Goal: Information Seeking & Learning: Learn about a topic

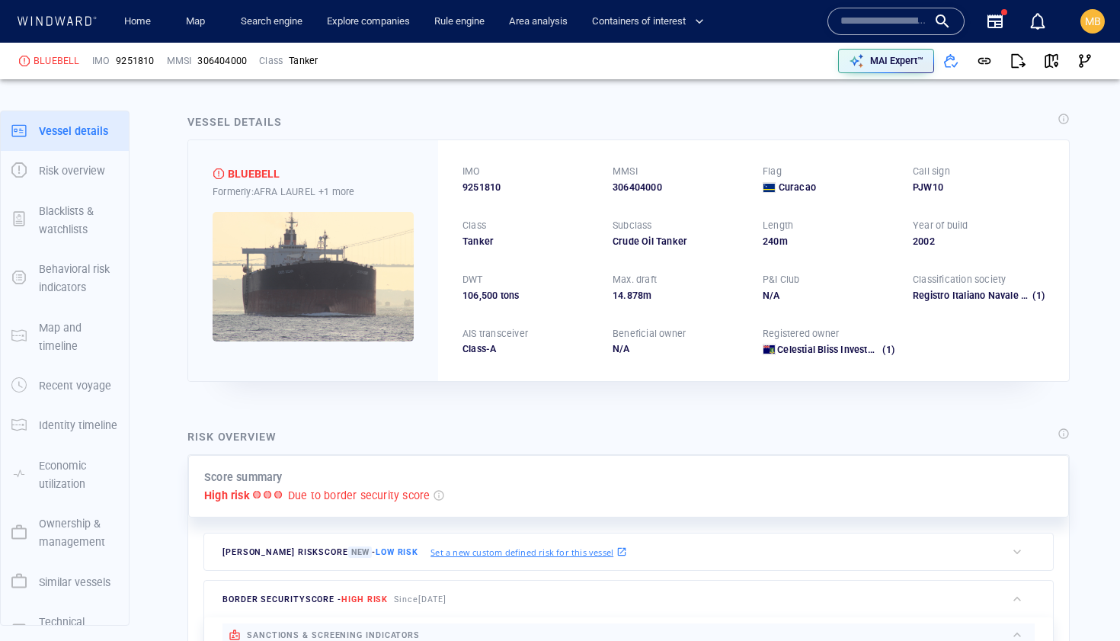
scroll to position [27, 0]
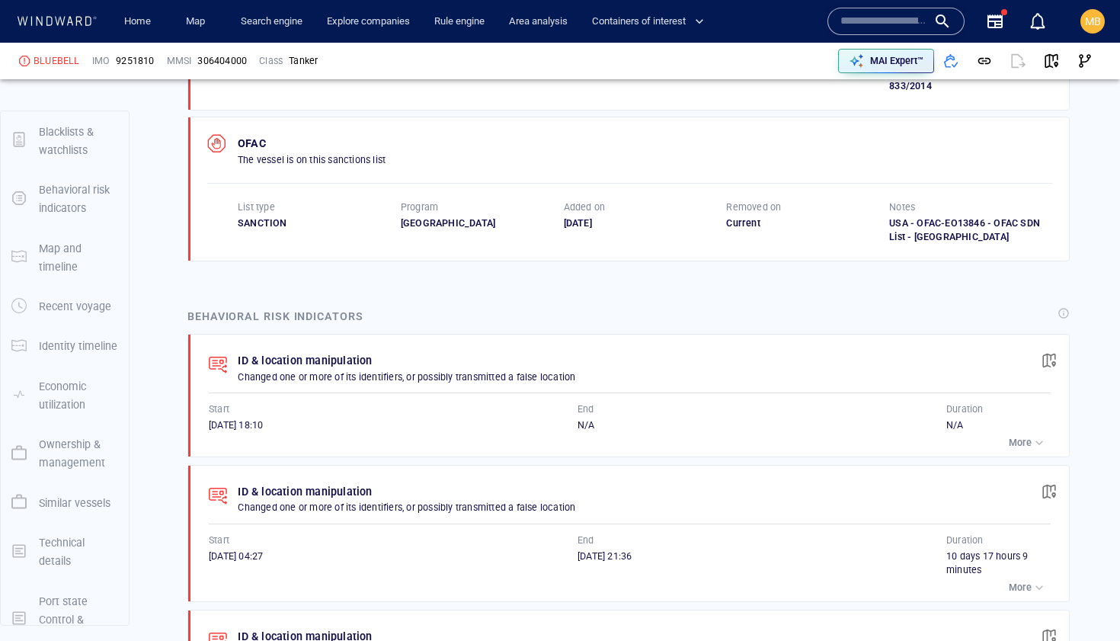
scroll to position [113, 0]
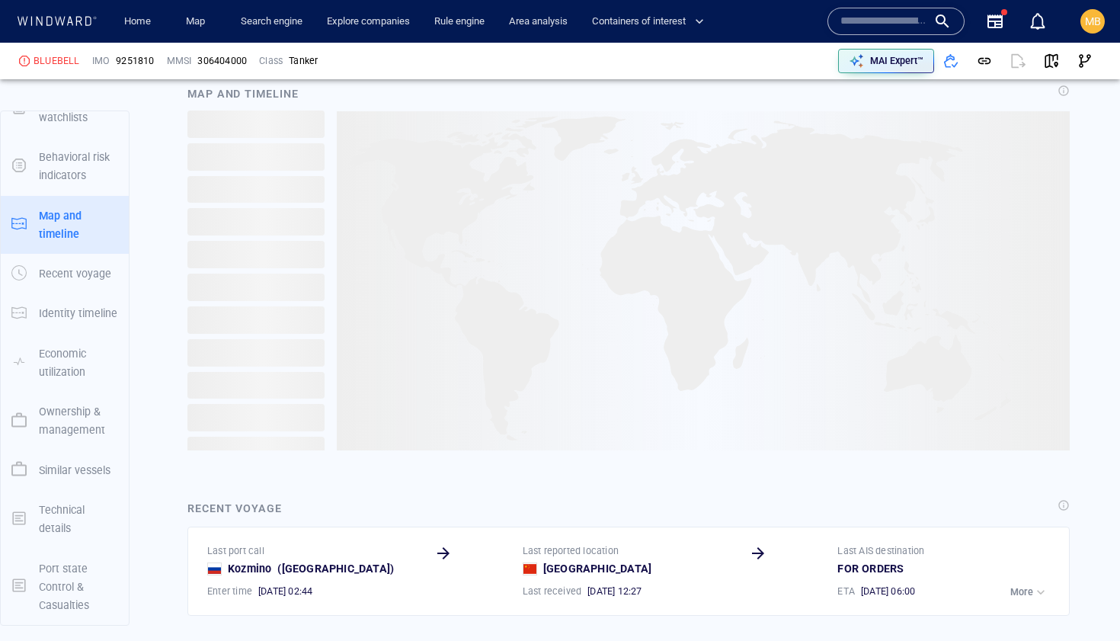
scroll to position [1837, 0]
click at [443, 345] on img at bounding box center [703, 279] width 733 height 339
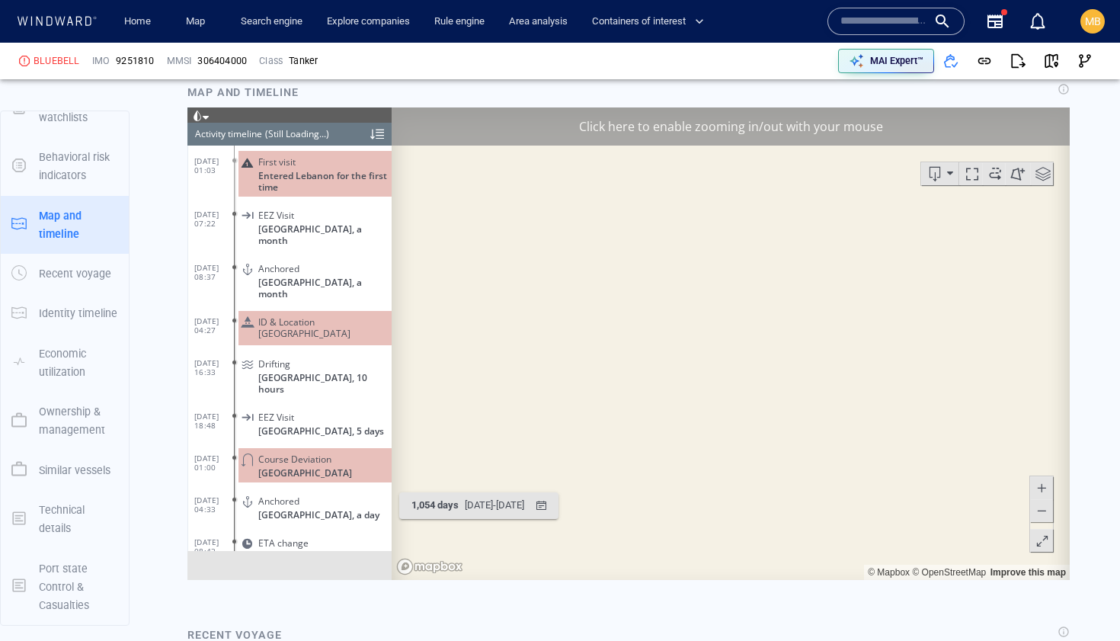
scroll to position [2402, 0]
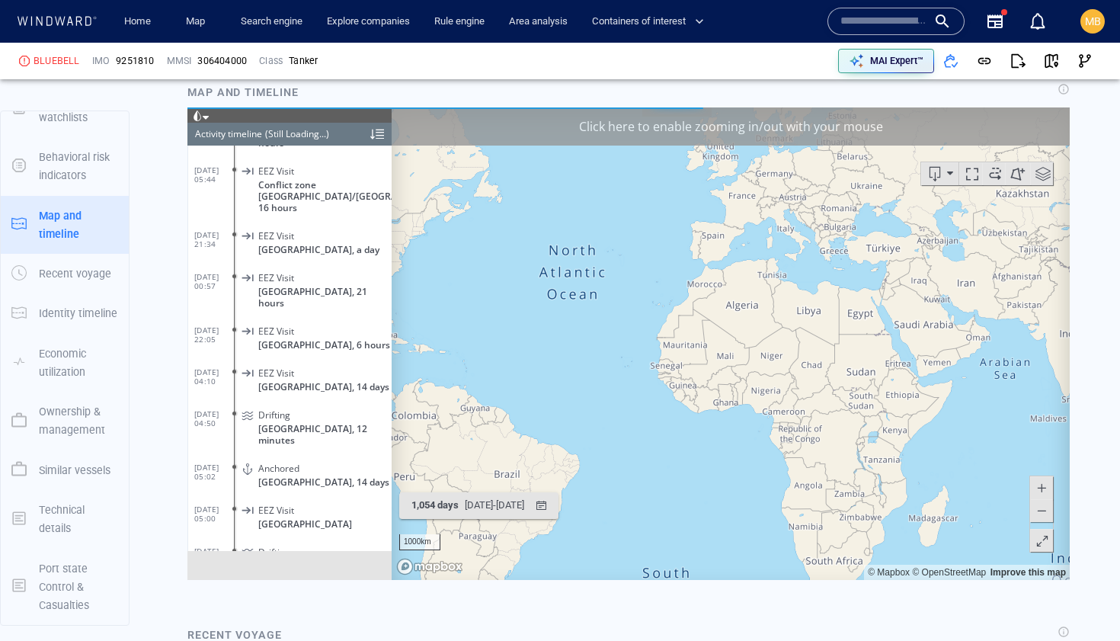
click at [321, 136] on div "(Still Loading...)" at bounding box center [297, 134] width 64 height 23
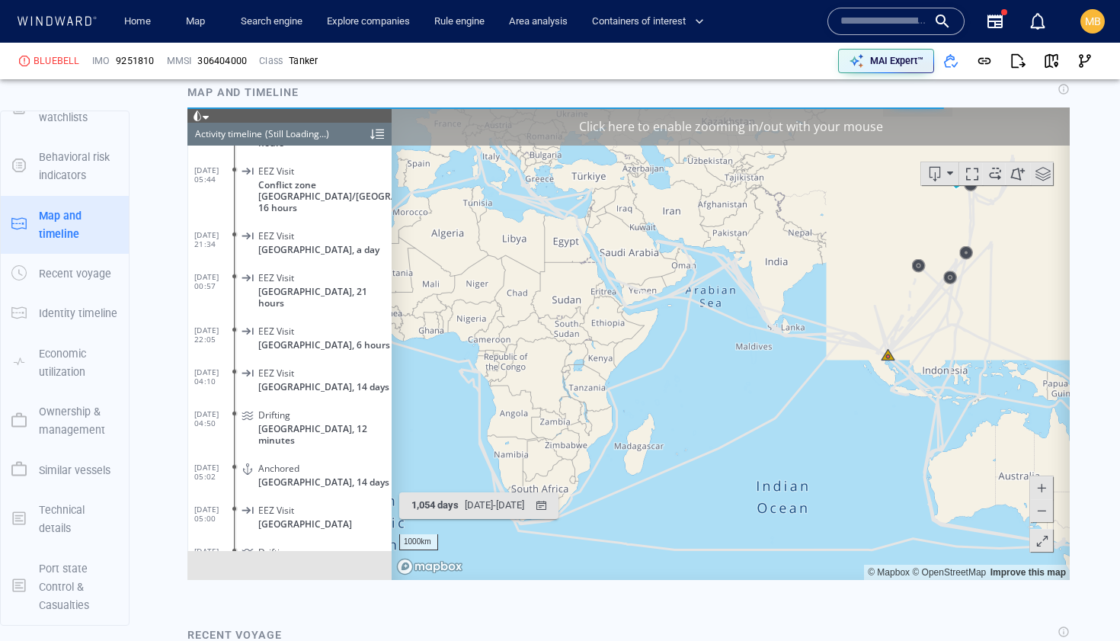
click at [337, 133] on header "Activity timeline (Still Loading...)" at bounding box center [289, 134] width 204 height 23
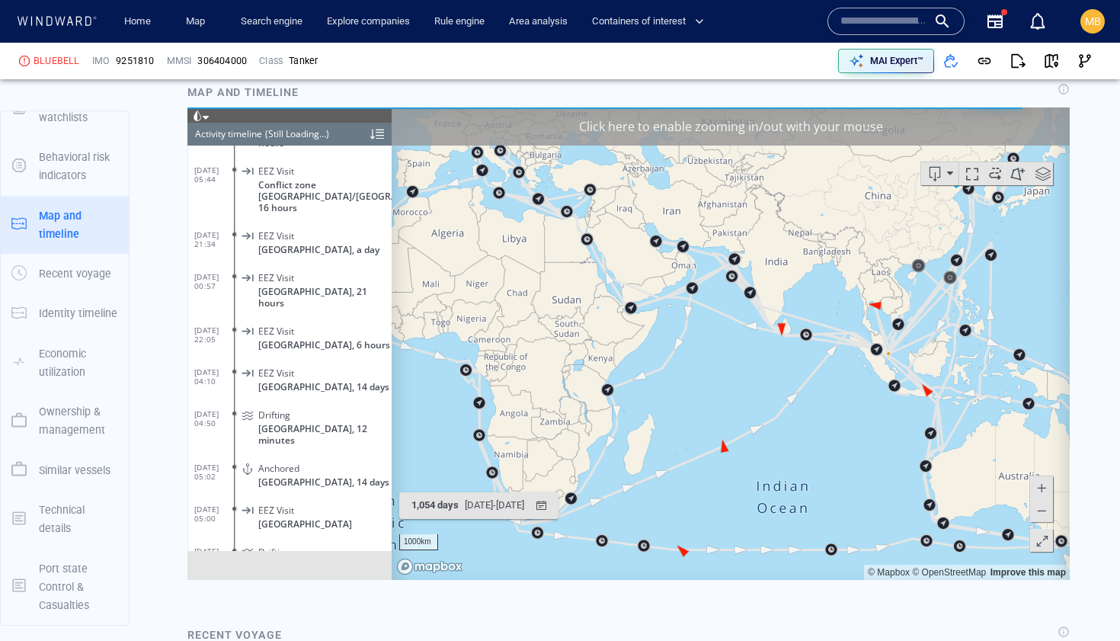
scroll to position [253098, 0]
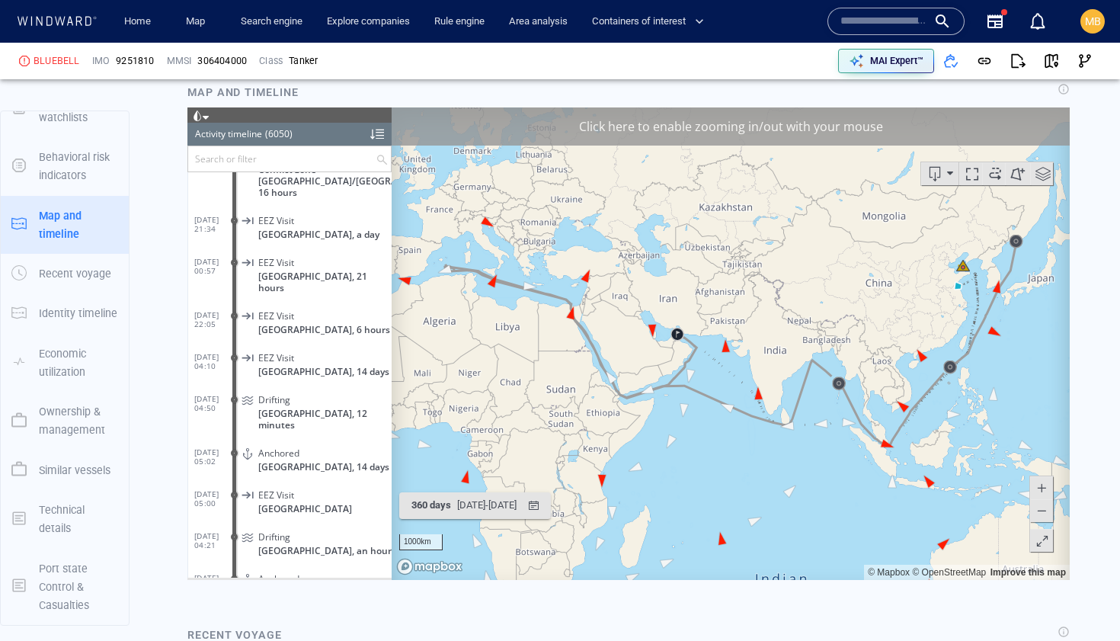
click at [324, 157] on input "text" at bounding box center [281, 158] width 187 height 25
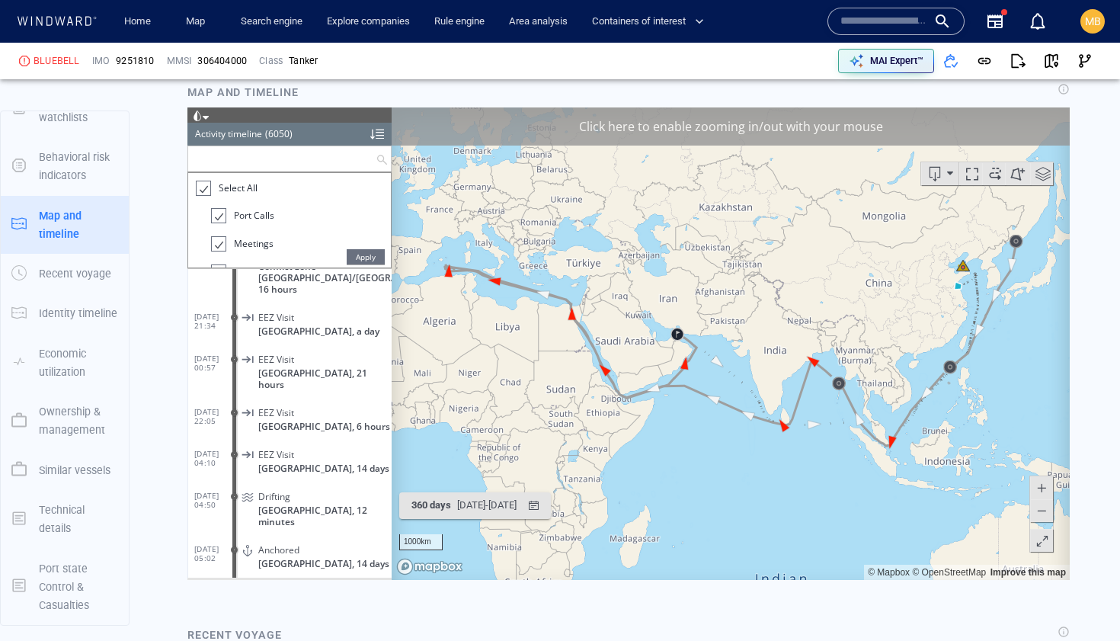
click at [206, 190] on div at bounding box center [202, 189] width 15 height 18
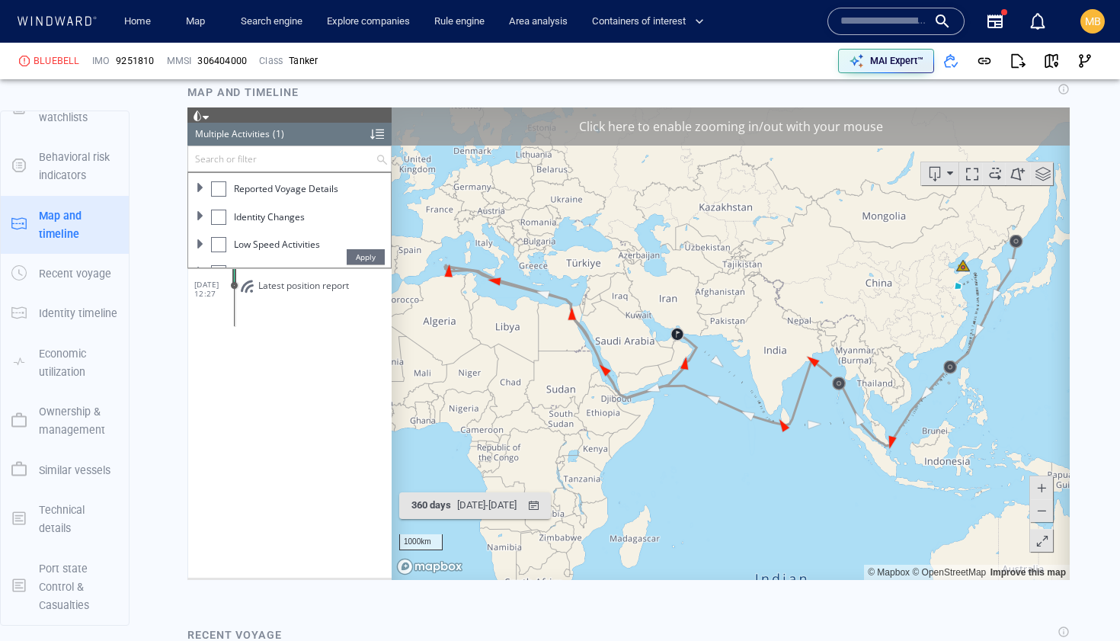
scroll to position [168, 0]
click at [222, 216] on div at bounding box center [218, 216] width 15 height 15
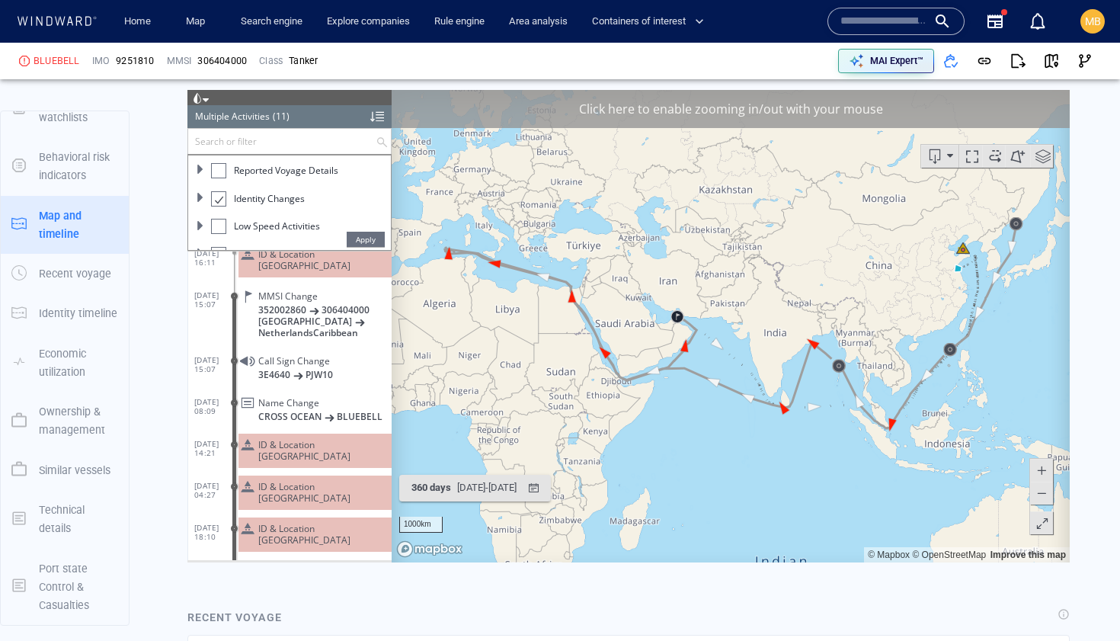
scroll to position [187, 0]
click at [201, 233] on span at bounding box center [200, 233] width 9 height 9
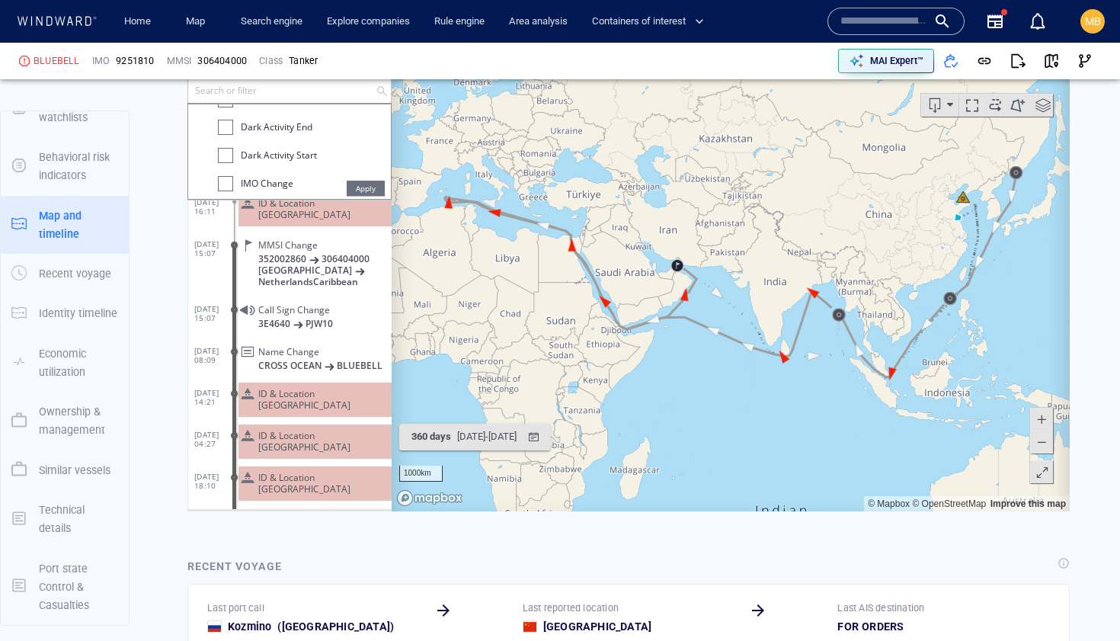
scroll to position [1920, 0]
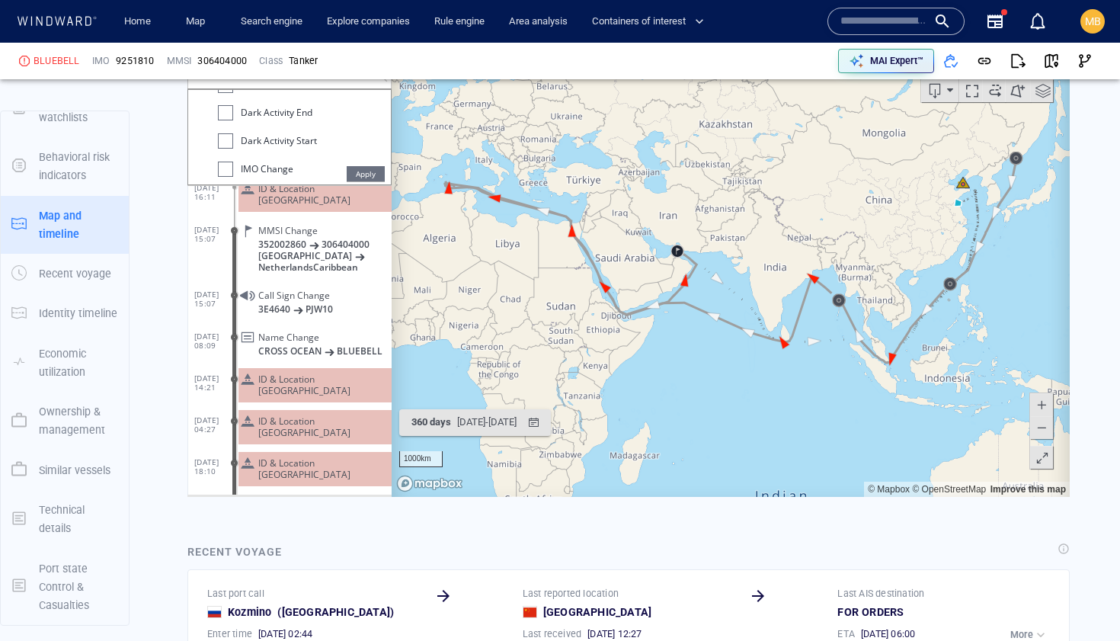
click at [229, 171] on div at bounding box center [225, 169] width 15 height 15
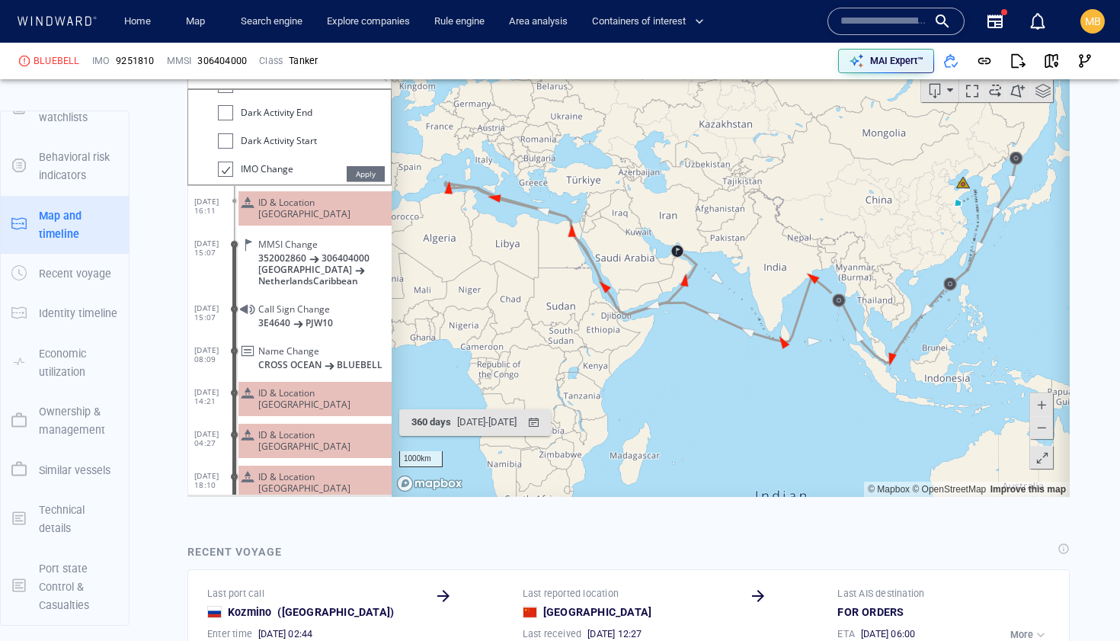
scroll to position [199, 0]
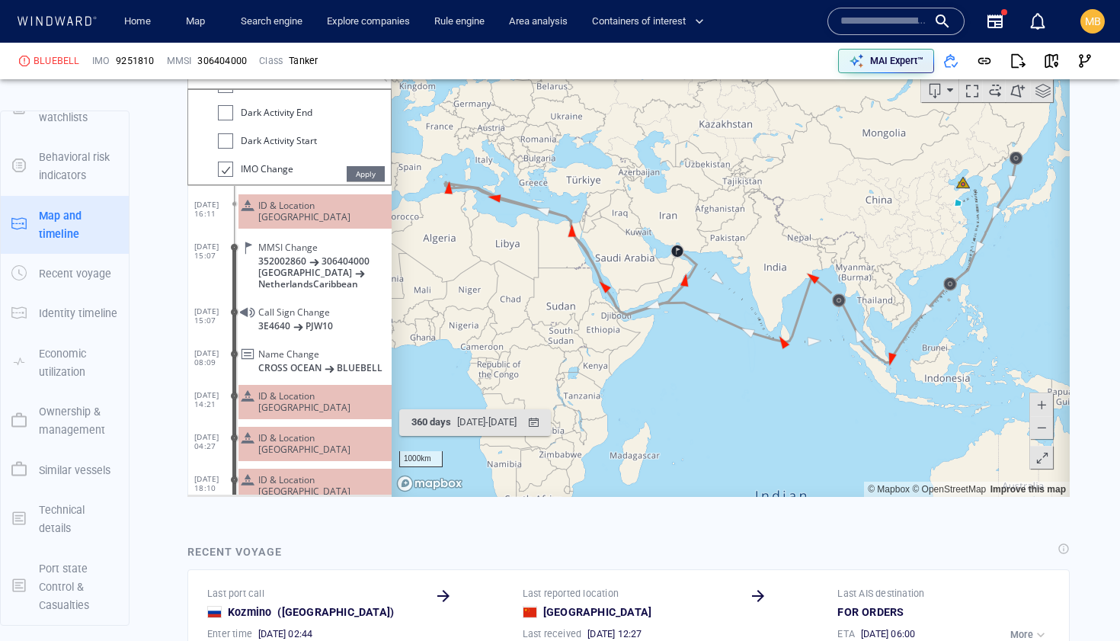
click at [938, 93] on span at bounding box center [934, 90] width 23 height 23
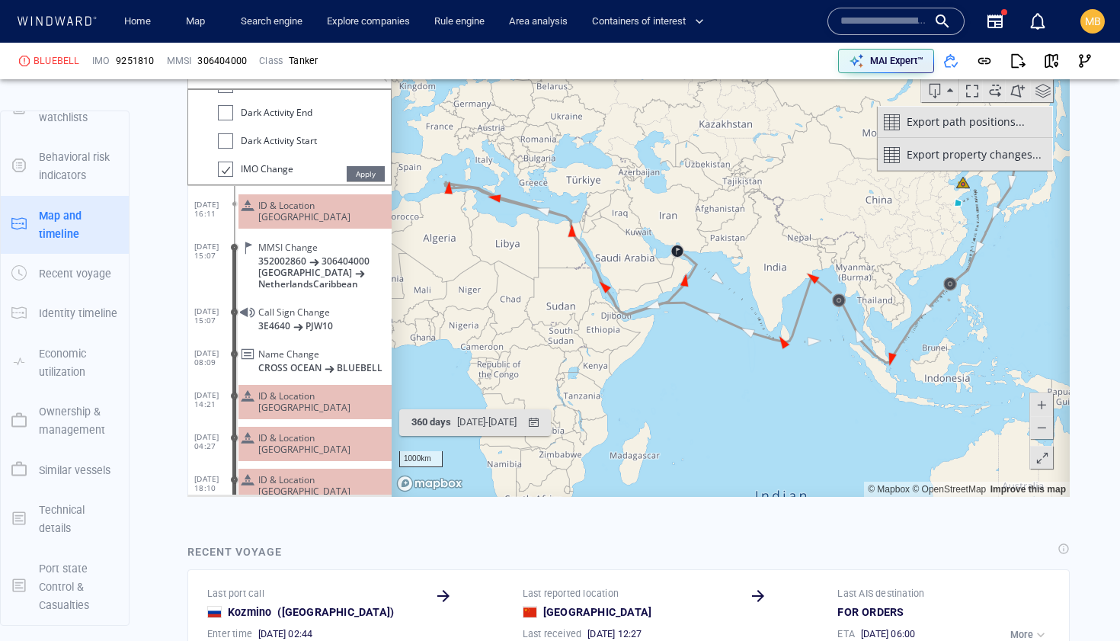
click at [942, 153] on span "Export property changes..." at bounding box center [974, 154] width 135 height 30
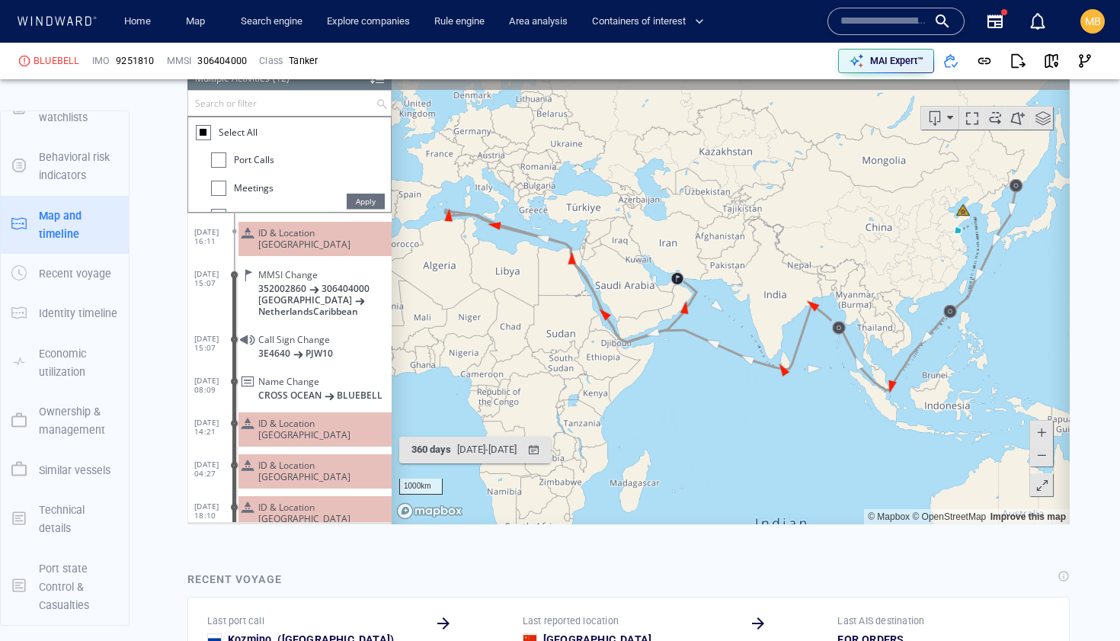
scroll to position [1888, 0]
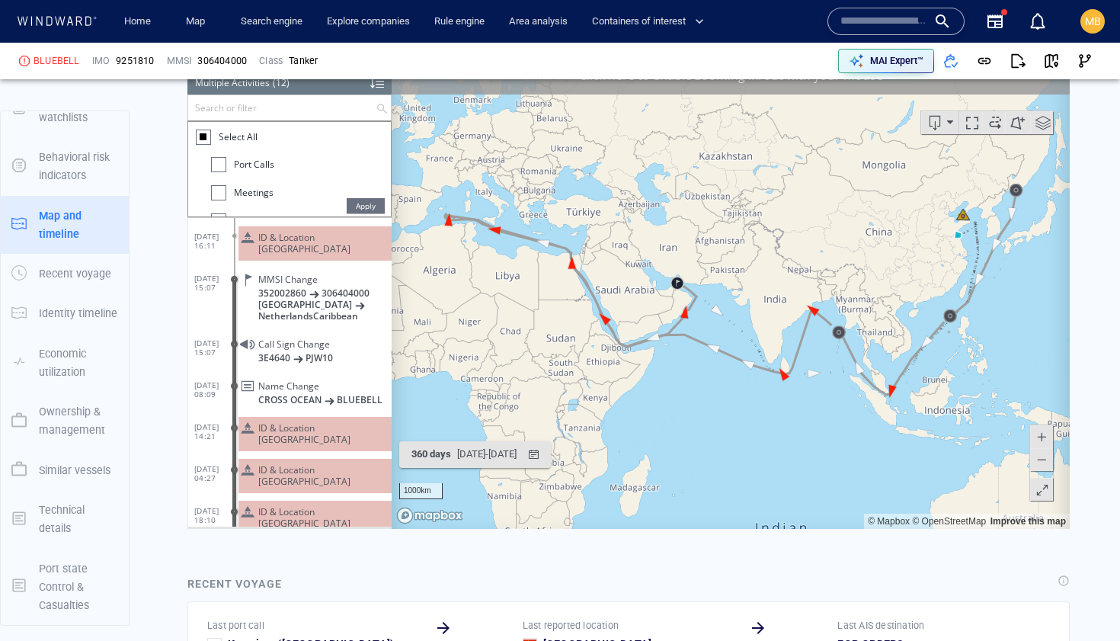
click at [221, 162] on div at bounding box center [218, 164] width 15 height 15
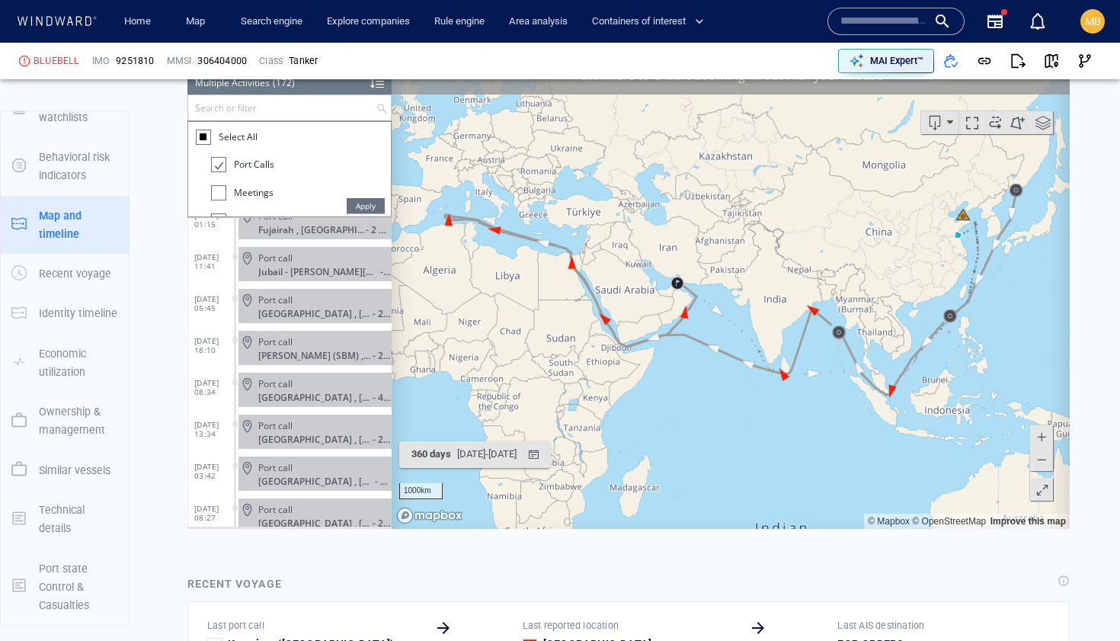
click at [222, 165] on div at bounding box center [217, 165] width 15 height 18
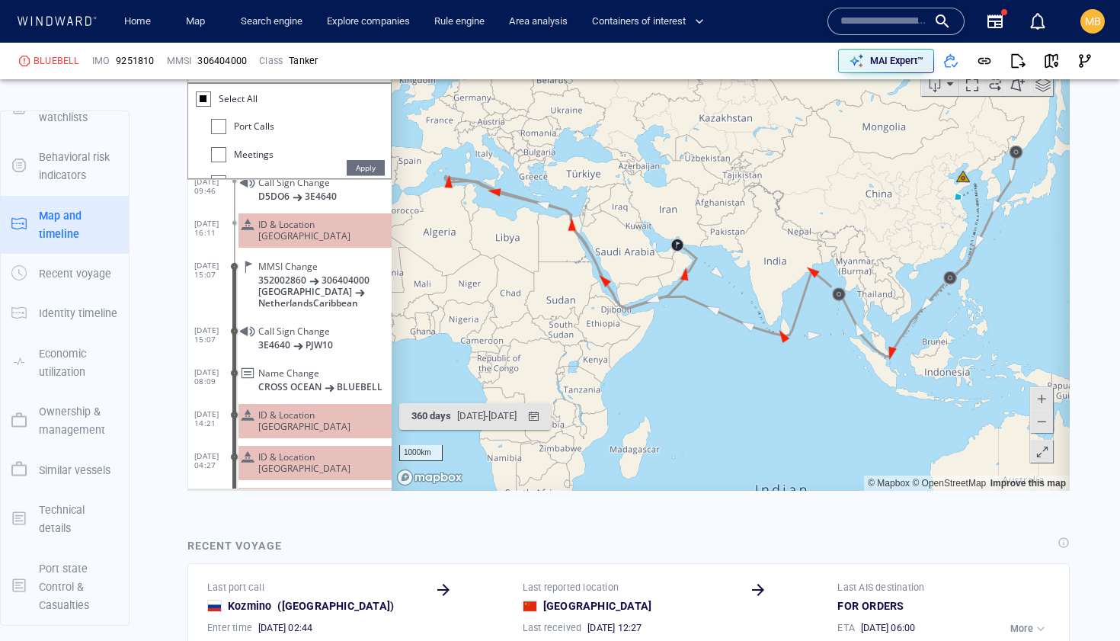
scroll to position [133, 0]
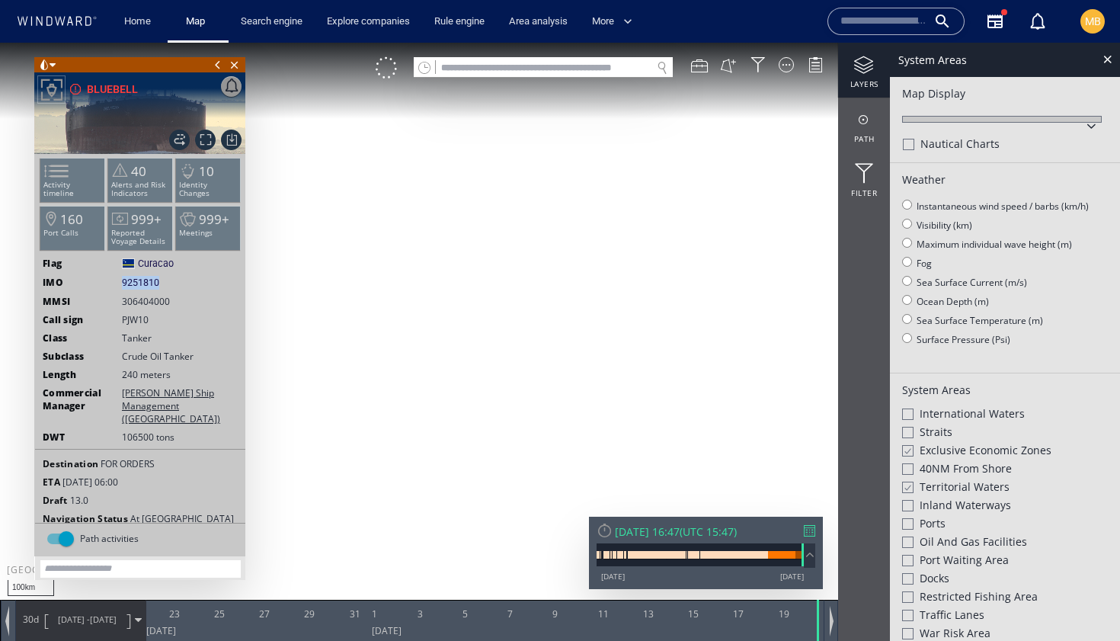
scroll to position [205, 0]
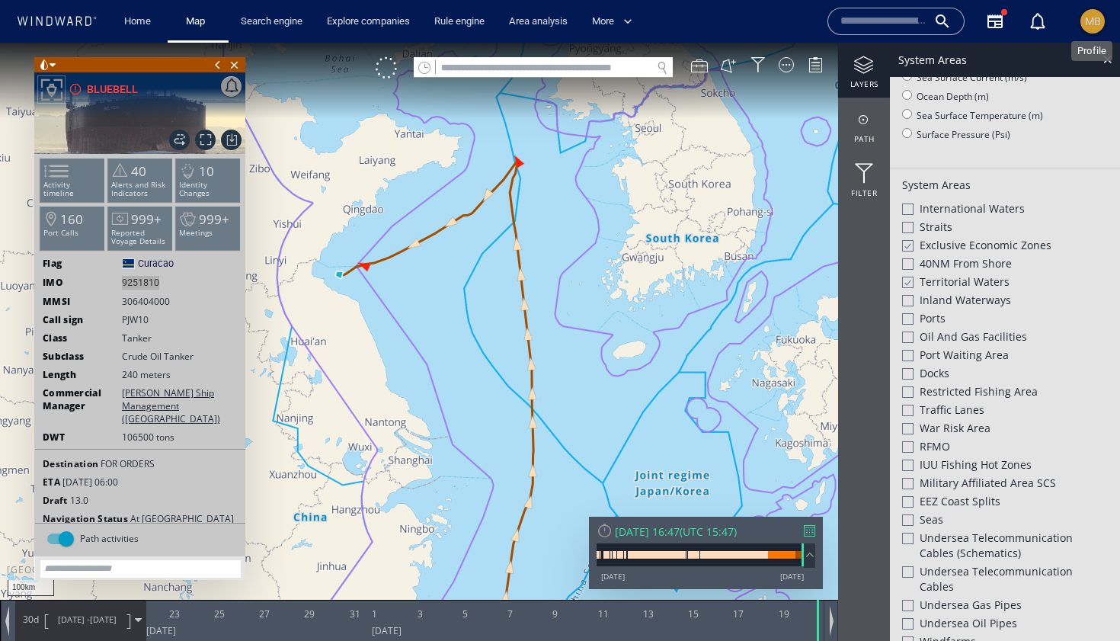
click at [1086, 22] on span "MB" at bounding box center [1093, 21] width 16 height 12
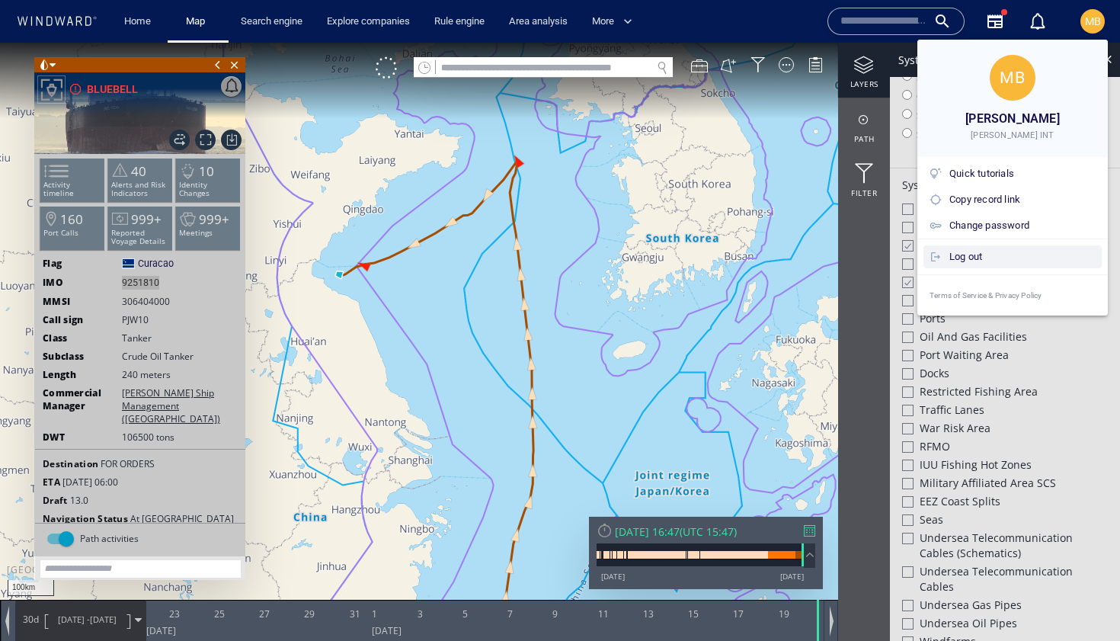
click at [1017, 257] on div "Log out" at bounding box center [1022, 256] width 146 height 17
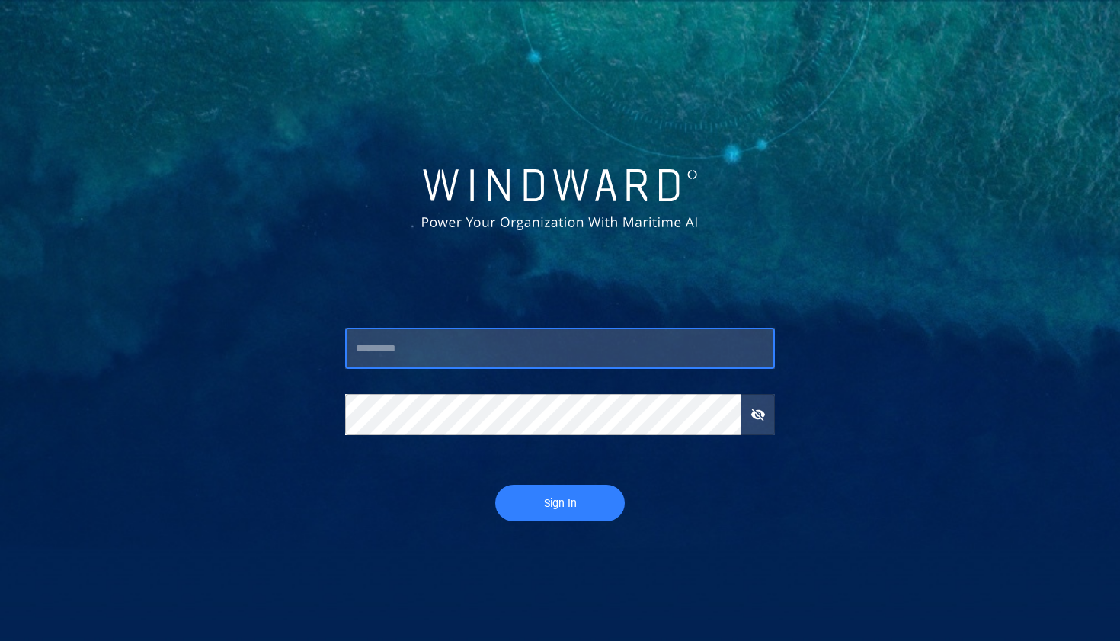
click at [513, 350] on input "text" at bounding box center [560, 348] width 430 height 41
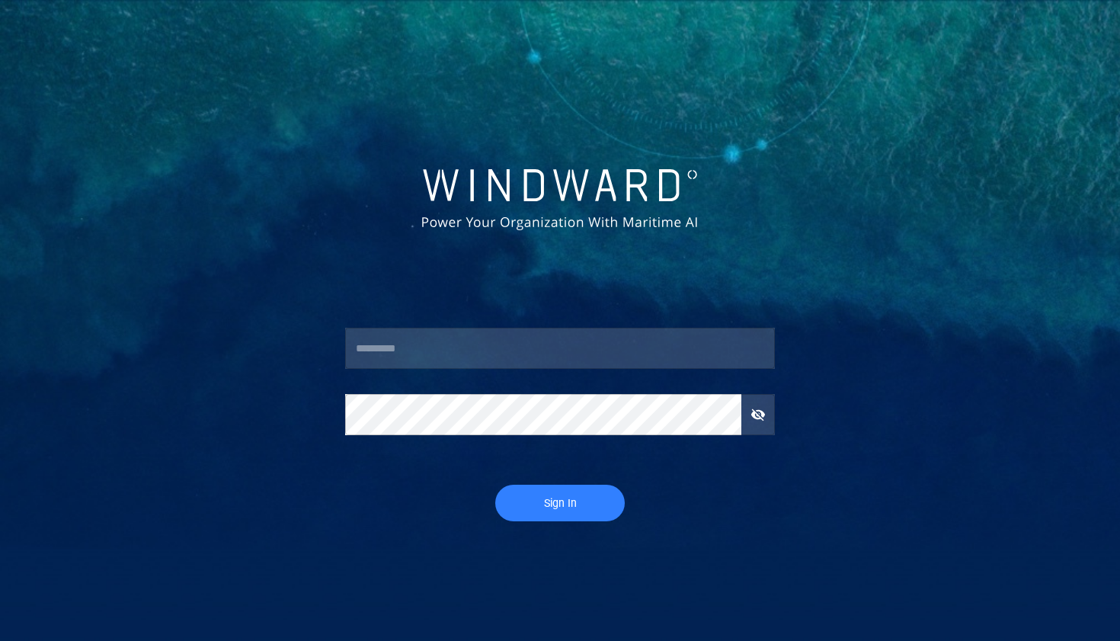
type input "**********"
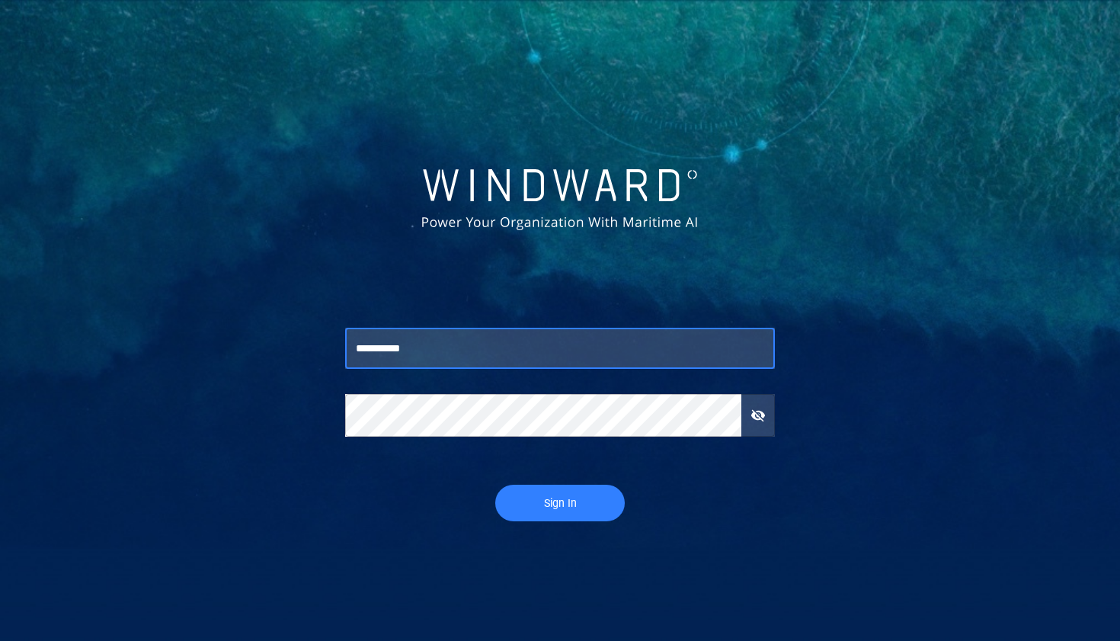
click at [566, 506] on span "Sign In" at bounding box center [559, 503] width 99 height 19
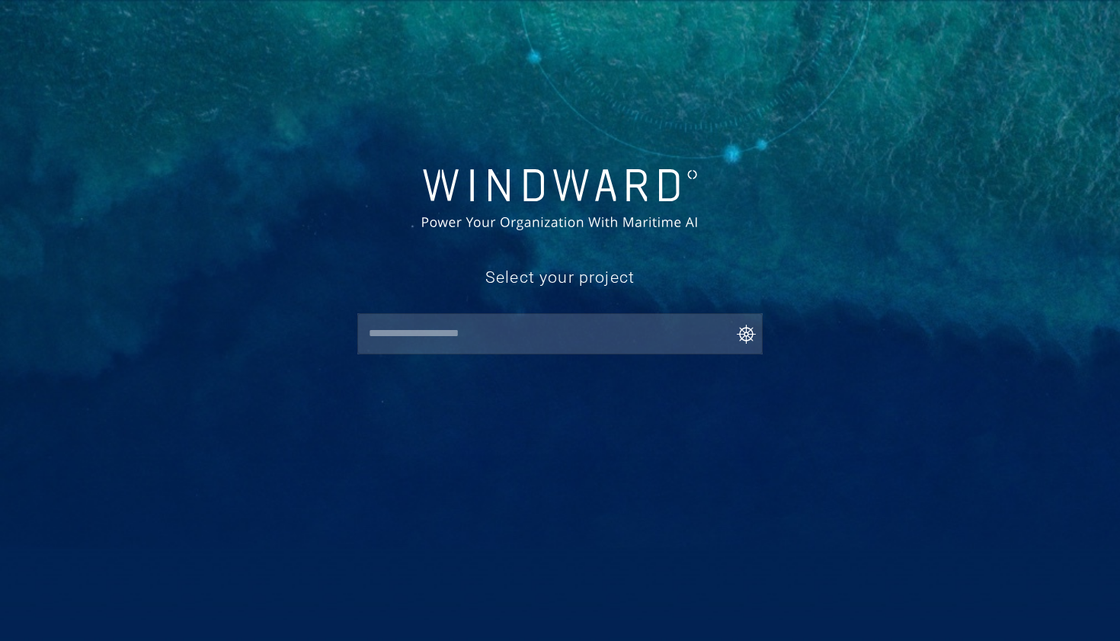
click at [541, 343] on input "text" at bounding box center [563, 333] width 398 height 27
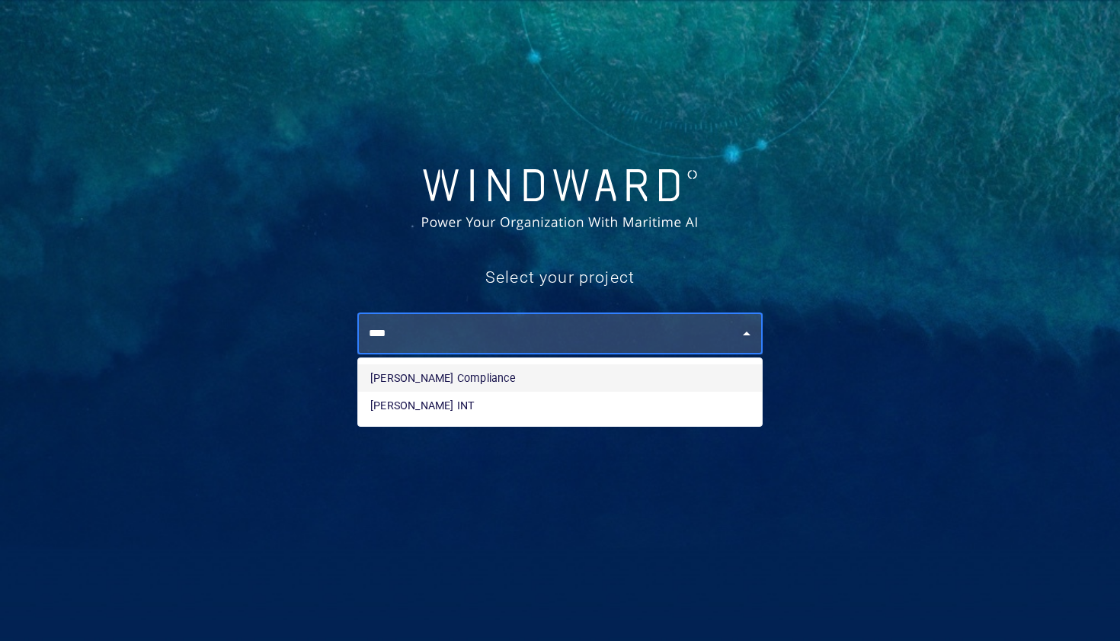
click at [520, 368] on li "[PERSON_NAME] Compliance" at bounding box center [560, 377] width 404 height 27
type input "**********"
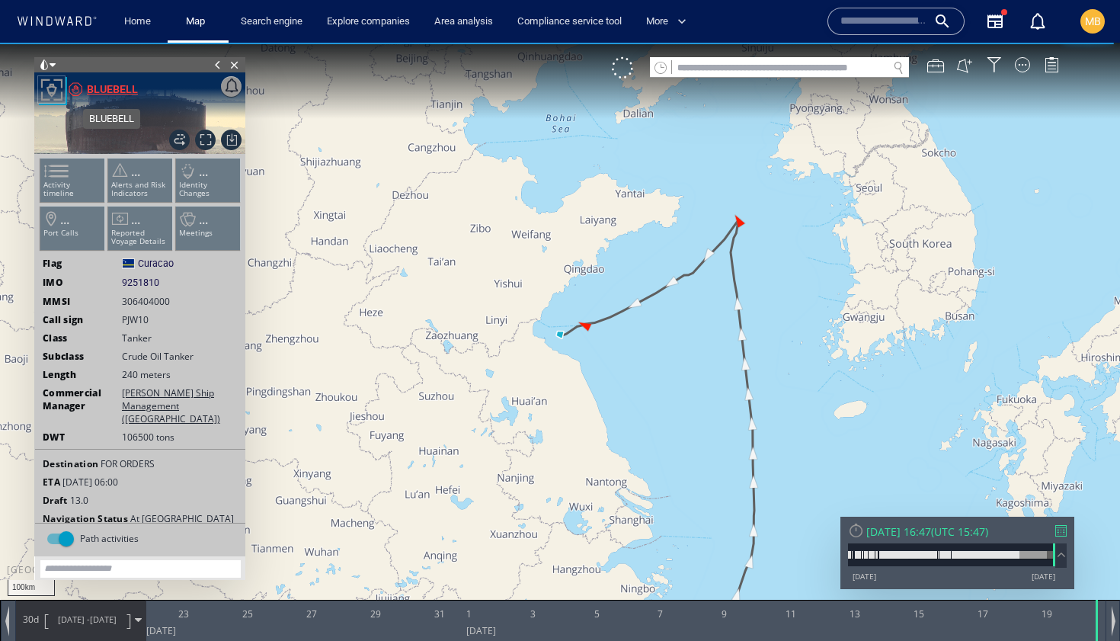
click at [120, 88] on div "BLUEBELL" at bounding box center [112, 89] width 51 height 18
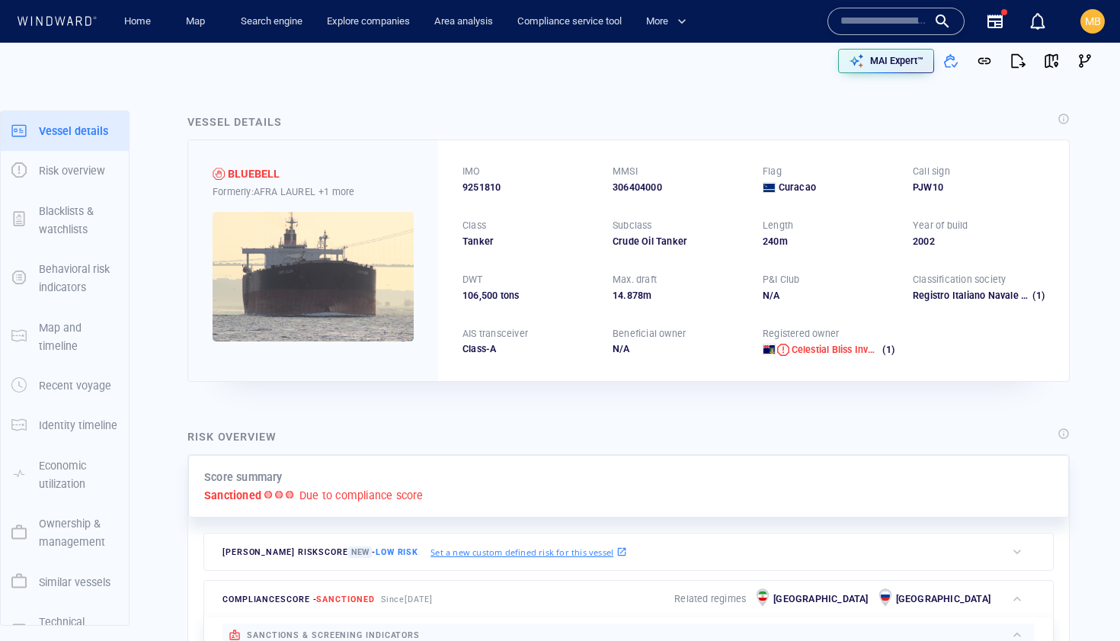
drag, startPoint x: 849, startPoint y: 26, endPoint x: 829, endPoint y: 21, distance: 21.1
click at [849, 26] on input "text" at bounding box center [883, 21] width 87 height 23
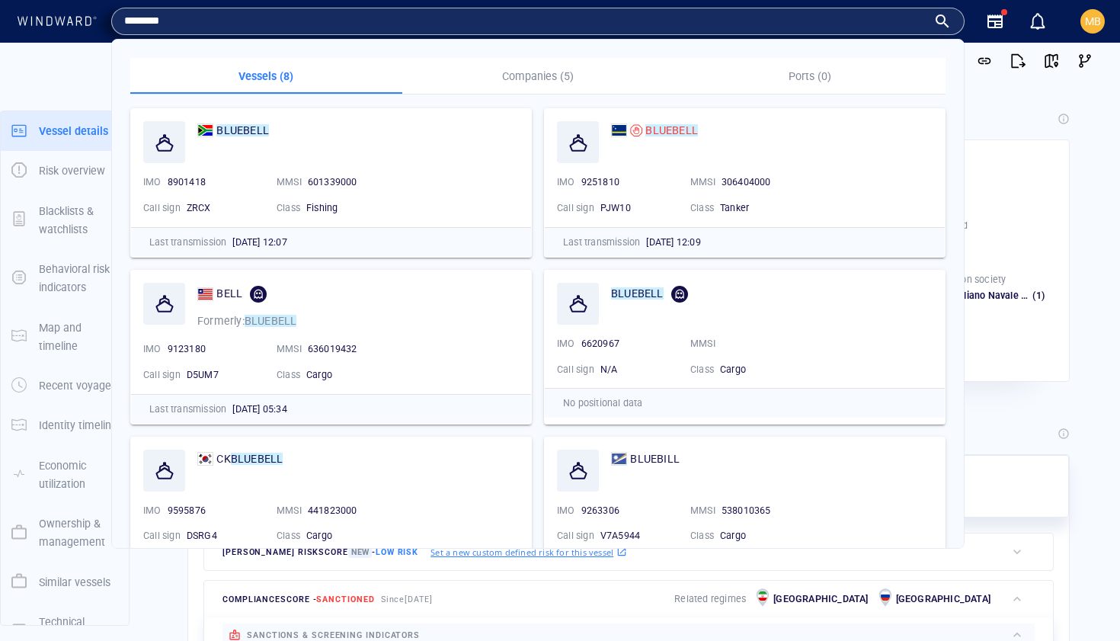
click at [829, 21] on input "********" at bounding box center [525, 21] width 803 height 23
click at [648, 21] on input "********" at bounding box center [525, 21] width 803 height 23
drag, startPoint x: 210, startPoint y: 34, endPoint x: 96, endPoint y: 18, distance: 115.4
click at [96, 18] on div "Home Map Search engine Explore companies Area analysis Compliance service tool …" at bounding box center [562, 21] width 1098 height 43
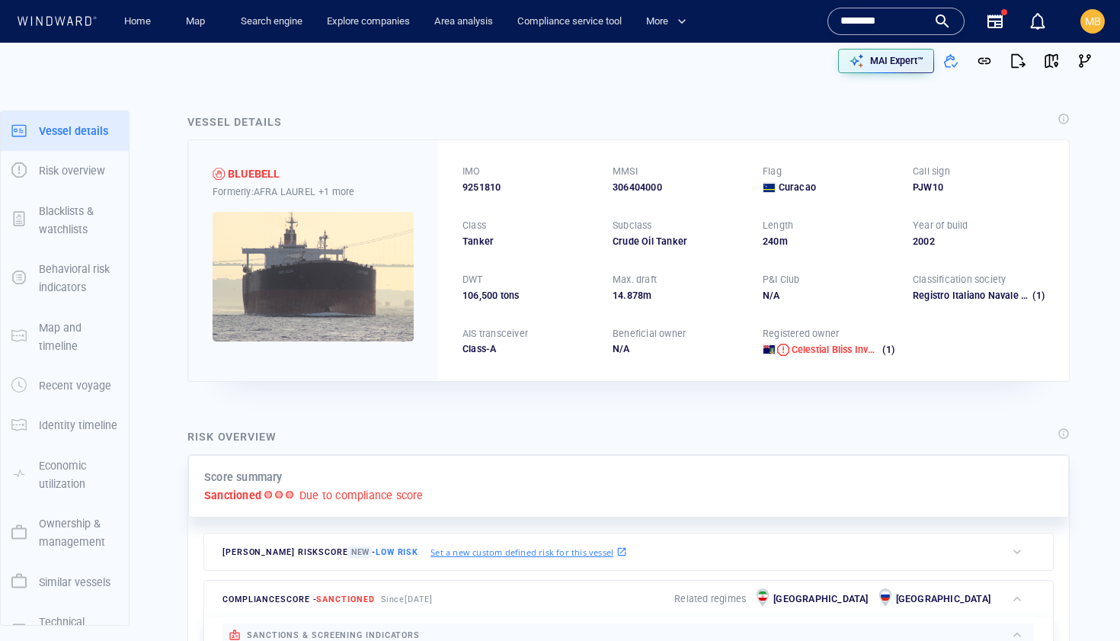
click at [921, 11] on input "********" at bounding box center [883, 21] width 87 height 23
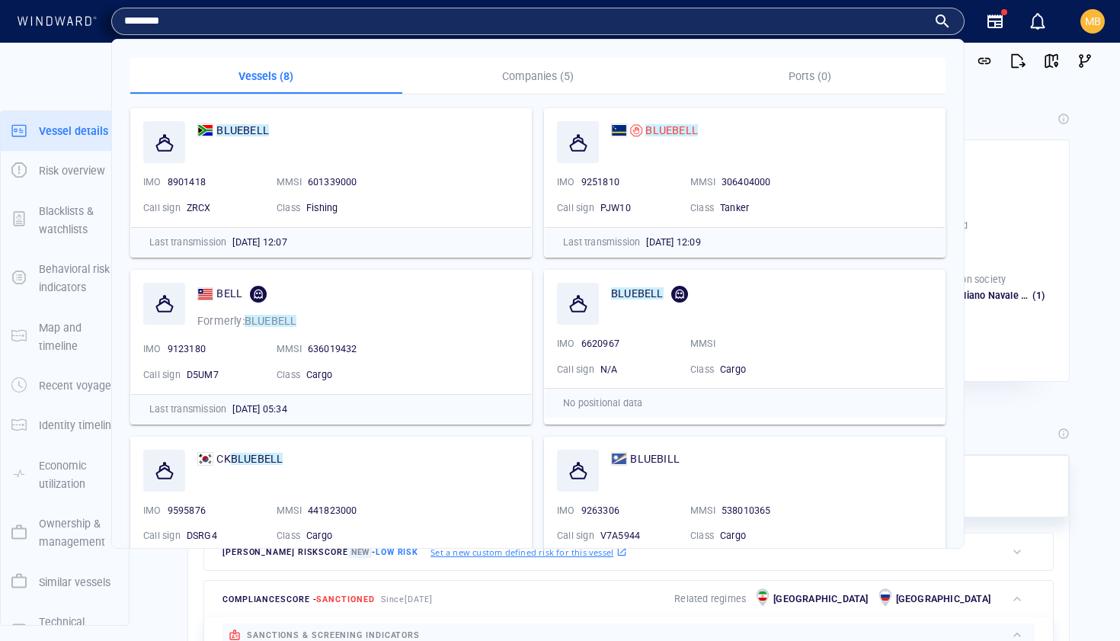
drag, startPoint x: 183, startPoint y: 23, endPoint x: 75, endPoint y: 18, distance: 107.6
click at [75, 18] on div "Home Map Search engine Explore companies Area analysis Compliance service tool …" at bounding box center [562, 21] width 1098 height 43
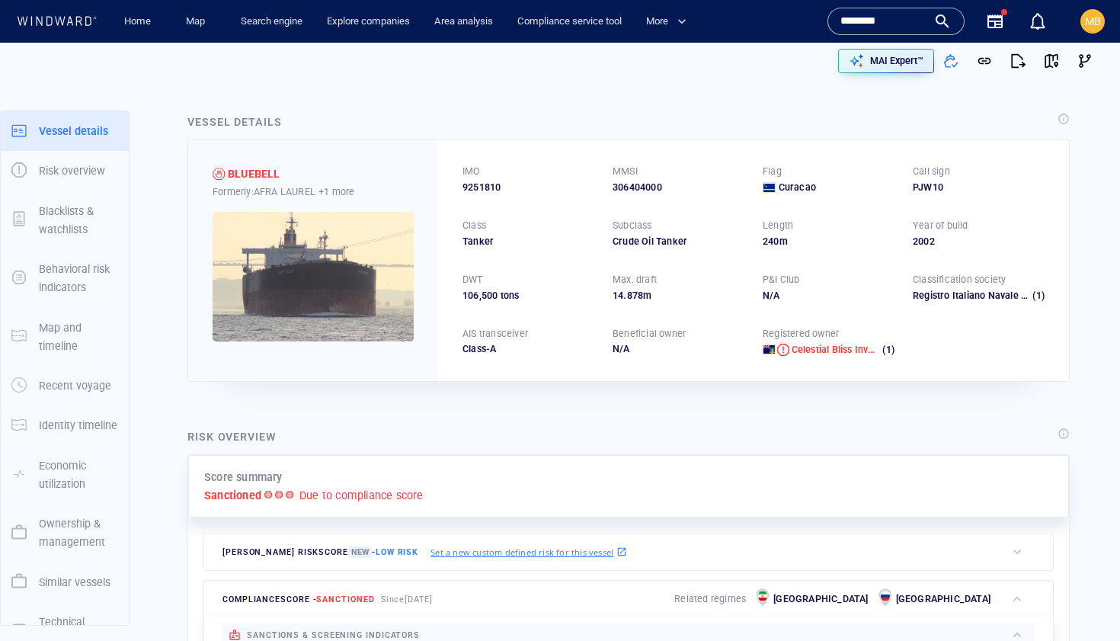
paste input "text"
type input "*******"
click at [941, 27] on div "*******" at bounding box center [895, 21] width 111 height 23
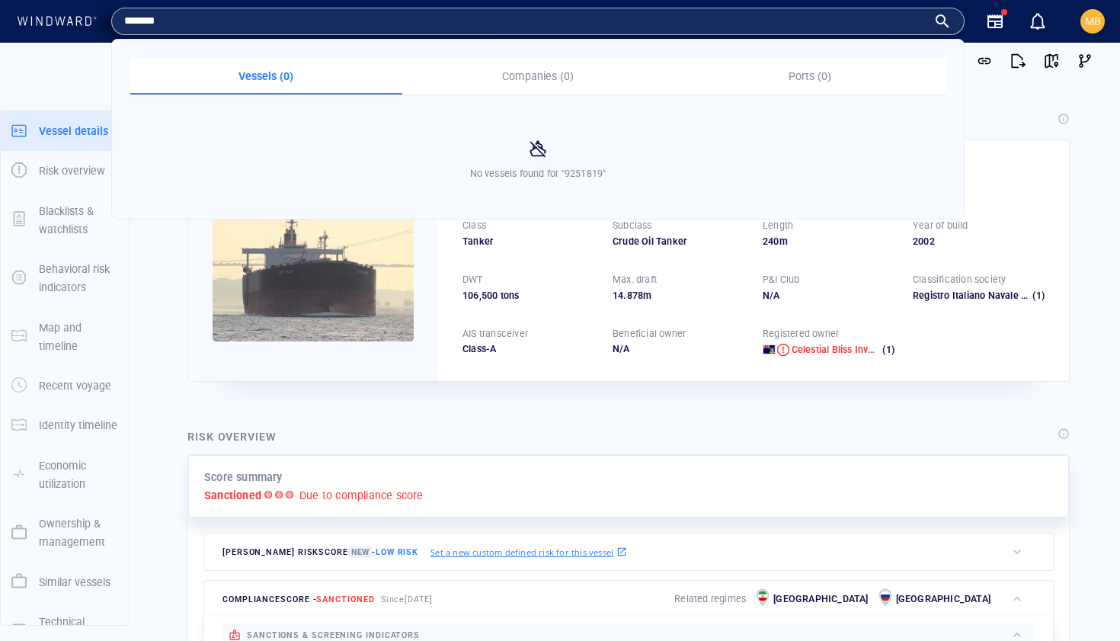
click at [232, 24] on input "*******" at bounding box center [525, 21] width 803 height 23
click at [558, 247] on div "Tanker" at bounding box center [528, 242] width 132 height 14
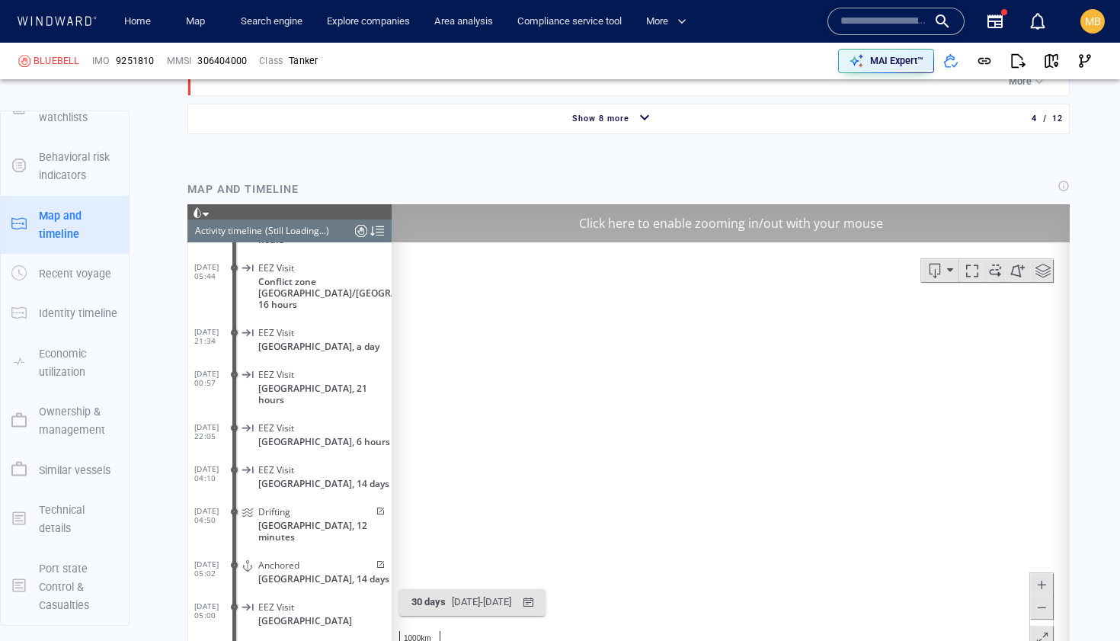
scroll to position [1940, 0]
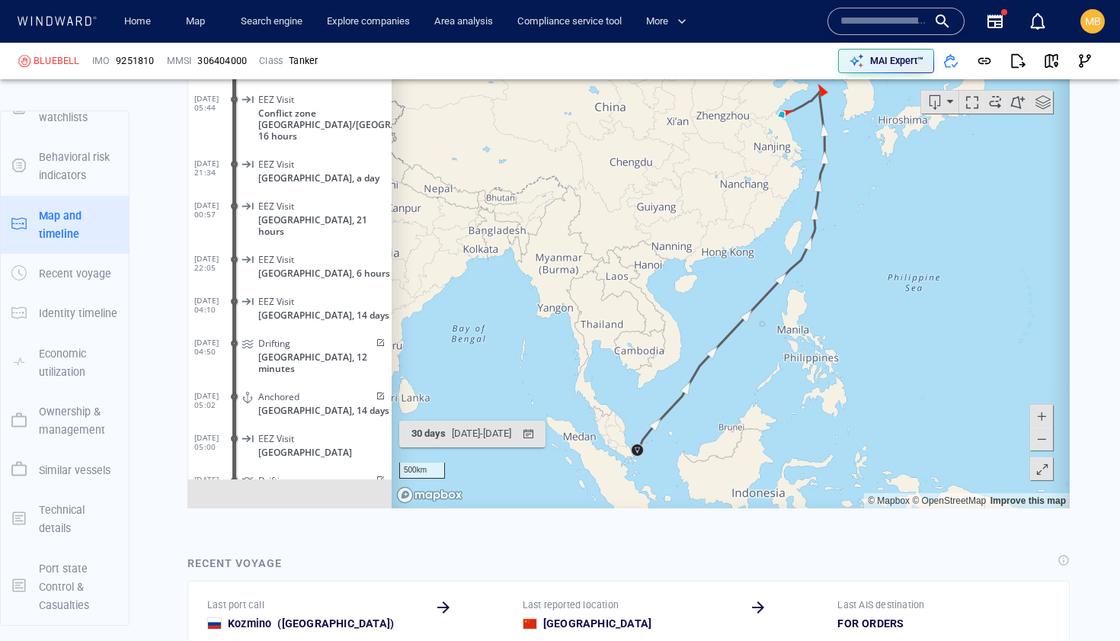
click at [756, 386] on div "500km © Mapbox © OpenStreetMap Improve this map" at bounding box center [731, 271] width 678 height 472
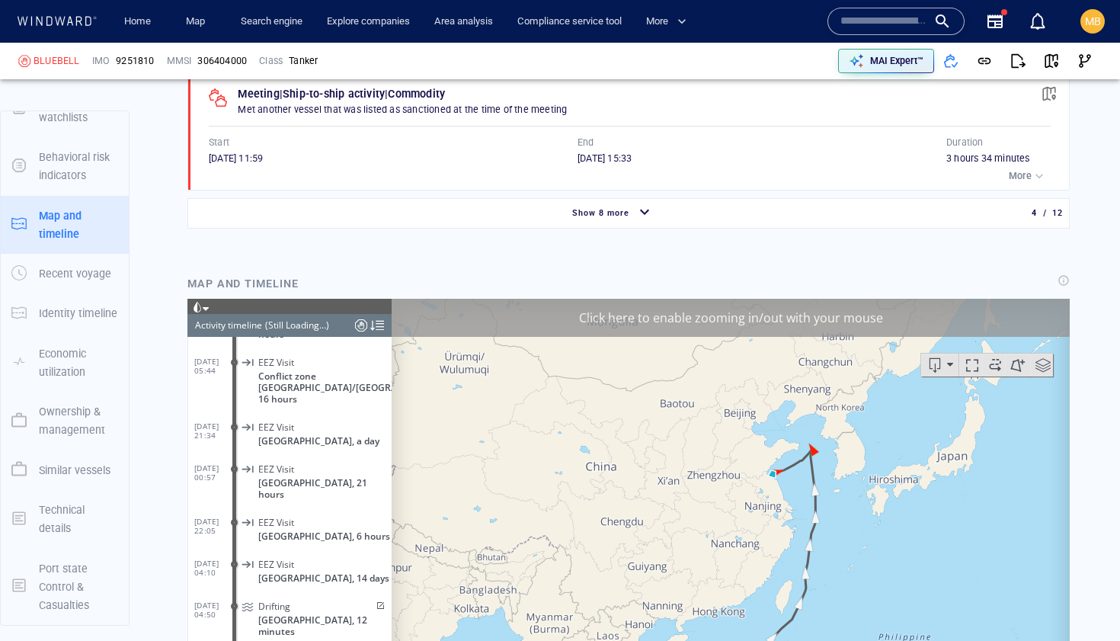
scroll to position [1668, 0]
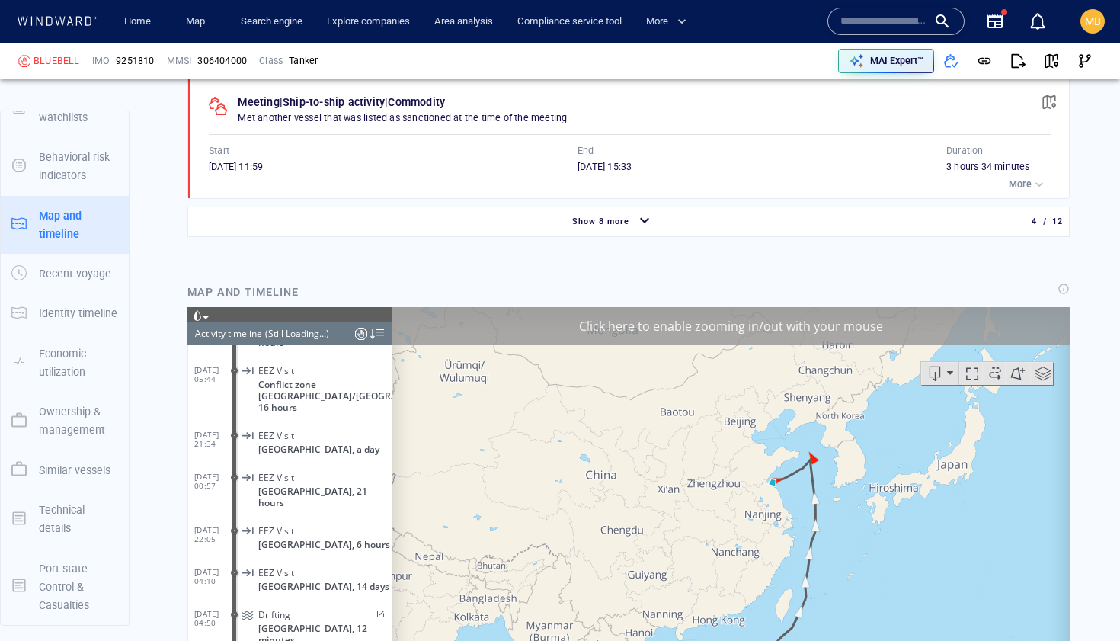
click at [753, 385] on canvas "Map" at bounding box center [731, 542] width 678 height 472
click at [750, 332] on div "Click here to enable zooming in/out with your mouse" at bounding box center [731, 325] width 678 height 38
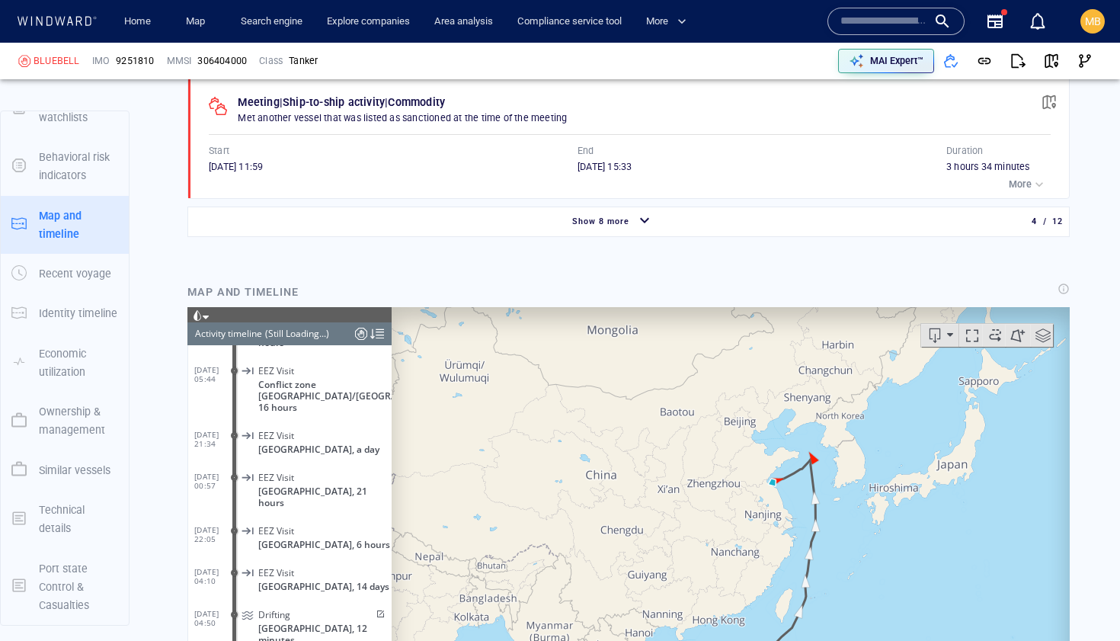
drag, startPoint x: 723, startPoint y: 417, endPoint x: 718, endPoint y: 313, distance: 104.5
click at [718, 313] on canvas "Map" at bounding box center [731, 542] width 678 height 472
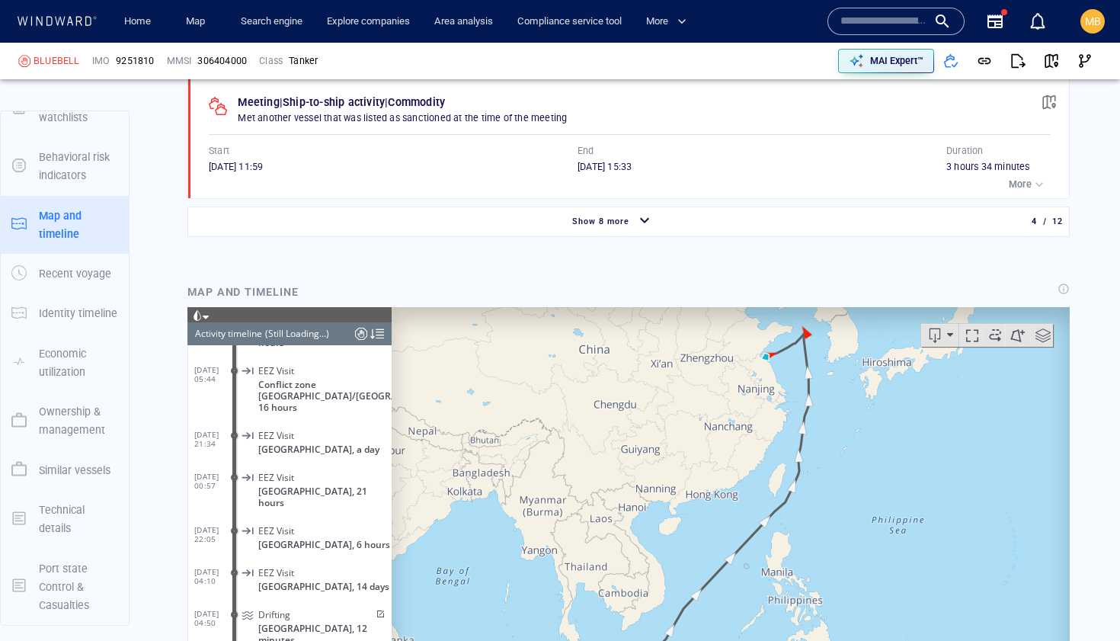
drag, startPoint x: 718, startPoint y: 401, endPoint x: 697, endPoint y: 449, distance: 53.2
click at [699, 446] on canvas "Map" at bounding box center [731, 542] width 678 height 472
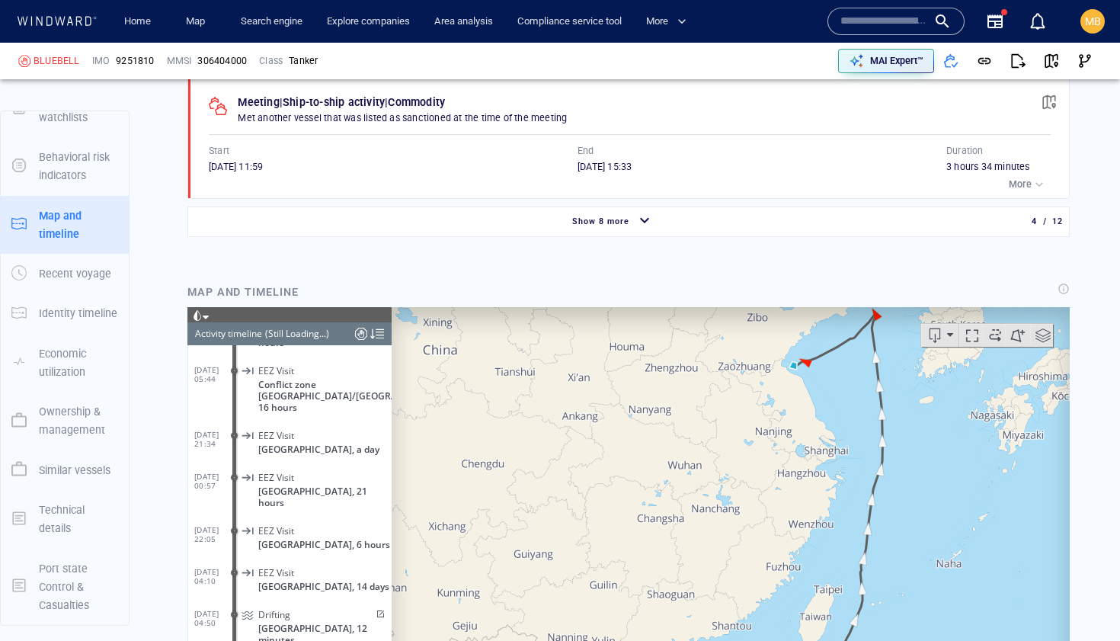
drag, startPoint x: 776, startPoint y: 407, endPoint x: 733, endPoint y: 430, distance: 49.1
click at [731, 432] on canvas "Map" at bounding box center [731, 542] width 678 height 472
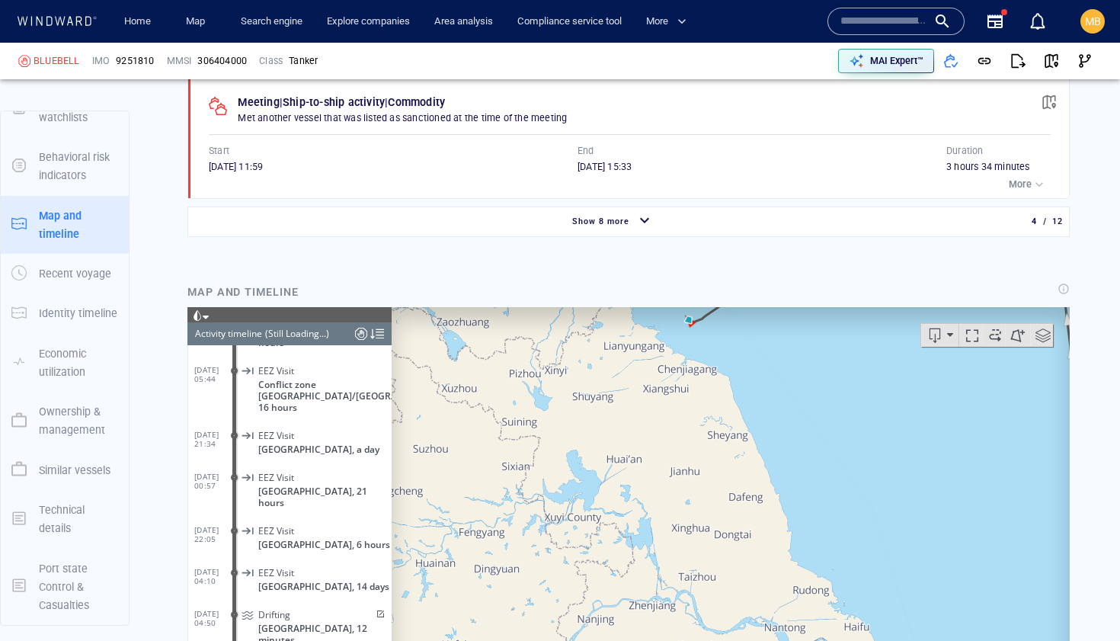
drag, startPoint x: 699, startPoint y: 382, endPoint x: 698, endPoint y: 456, distance: 73.9
click at [698, 456] on canvas "Map" at bounding box center [731, 542] width 678 height 472
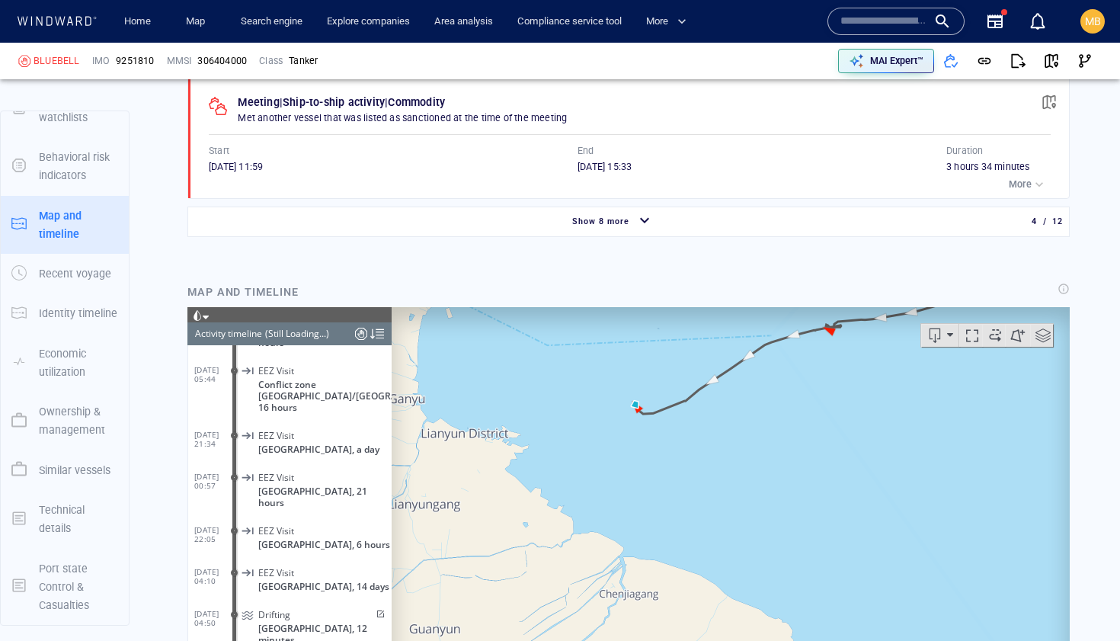
drag, startPoint x: 632, startPoint y: 439, endPoint x: 644, endPoint y: 479, distance: 42.2
click at [644, 479] on canvas "Map" at bounding box center [731, 542] width 678 height 472
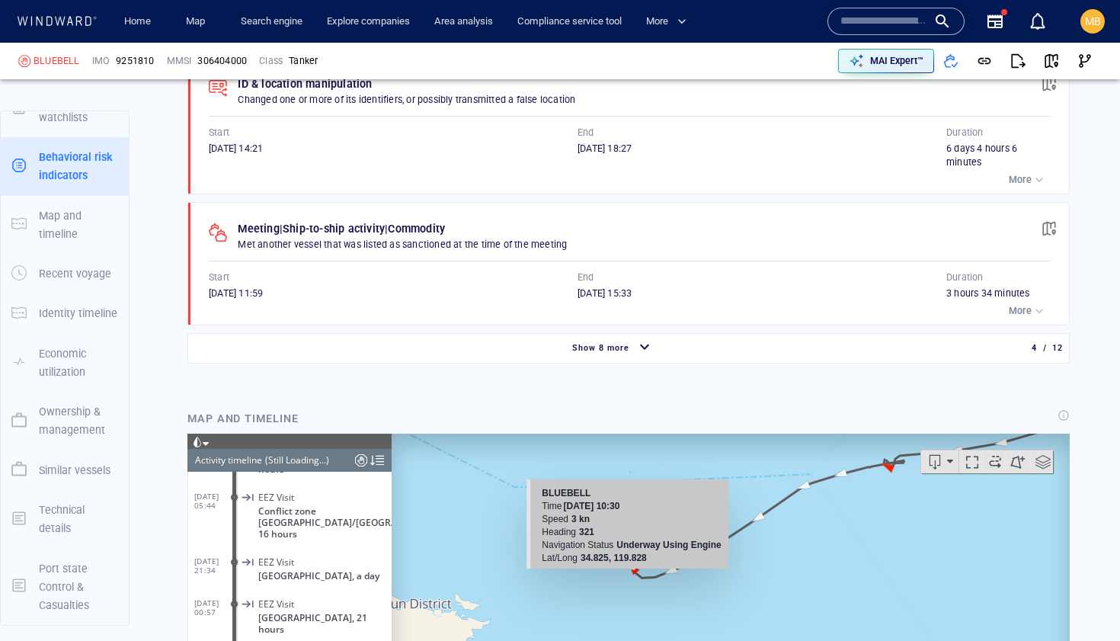
scroll to position [1523, 0]
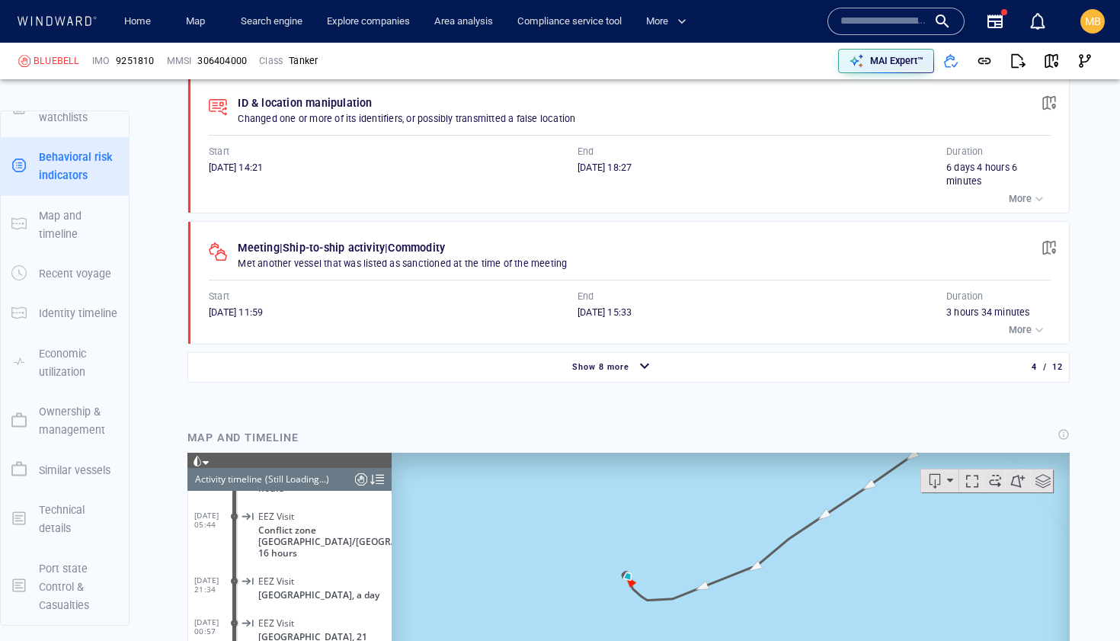
drag, startPoint x: 638, startPoint y: 576, endPoint x: 671, endPoint y: 498, distance: 84.3
drag, startPoint x: 680, startPoint y: 488, endPoint x: 671, endPoint y: 555, distance: 67.7
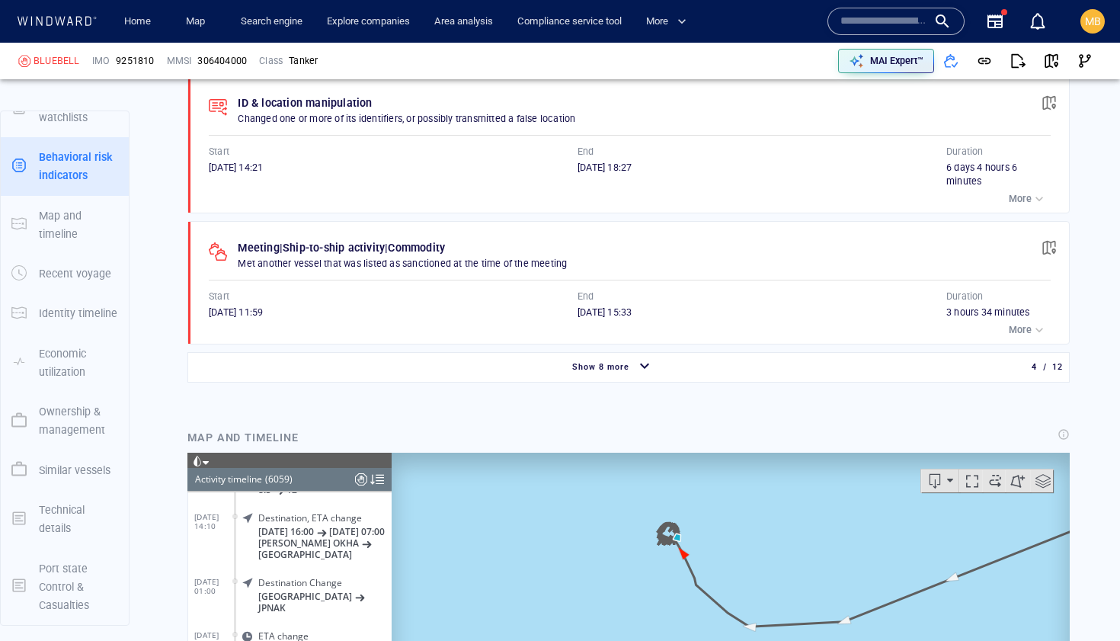
scroll to position [253475, 0]
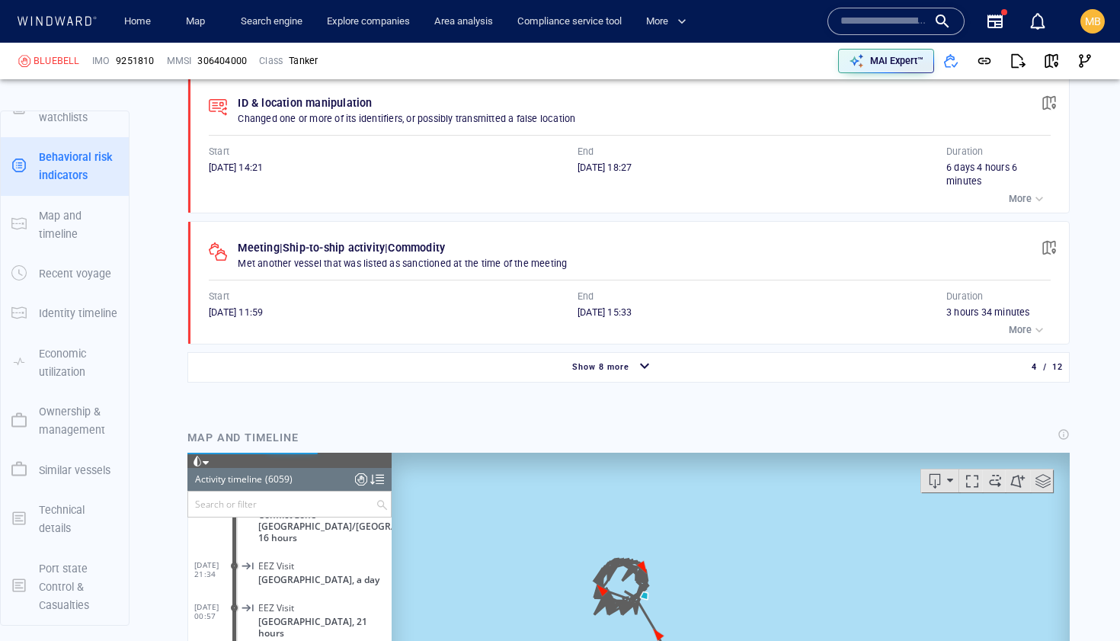
drag, startPoint x: 667, startPoint y: 570, endPoint x: 699, endPoint y: 565, distance: 32.3
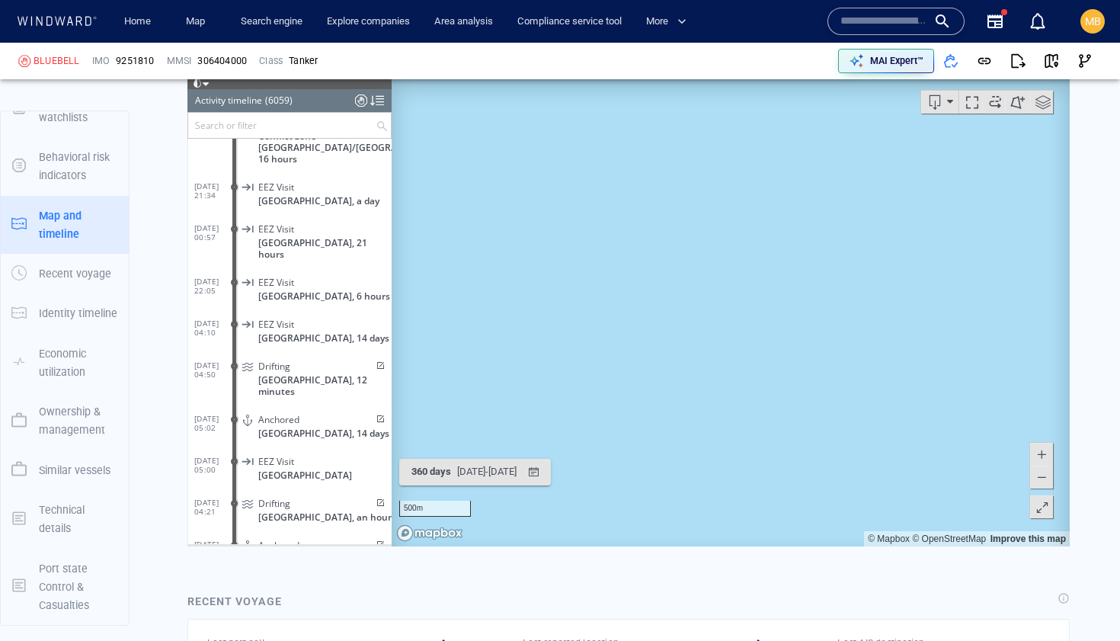
scroll to position [1914, 0]
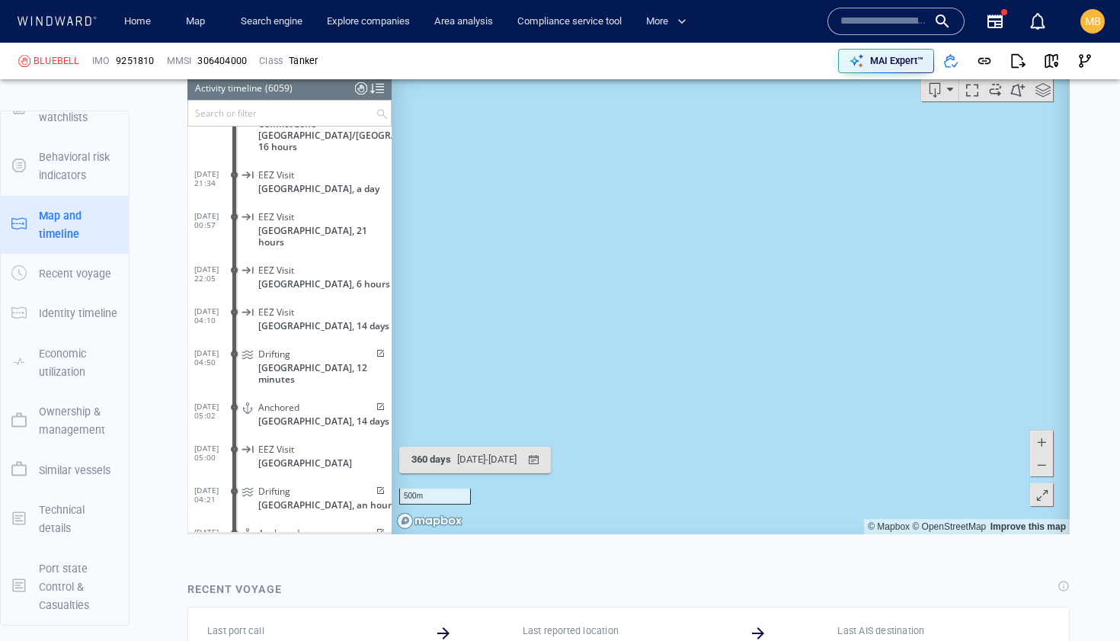
drag, startPoint x: 741, startPoint y: 334, endPoint x: 736, endPoint y: 427, distance: 93.1
click at [736, 427] on canvas "Map" at bounding box center [731, 297] width 678 height 472
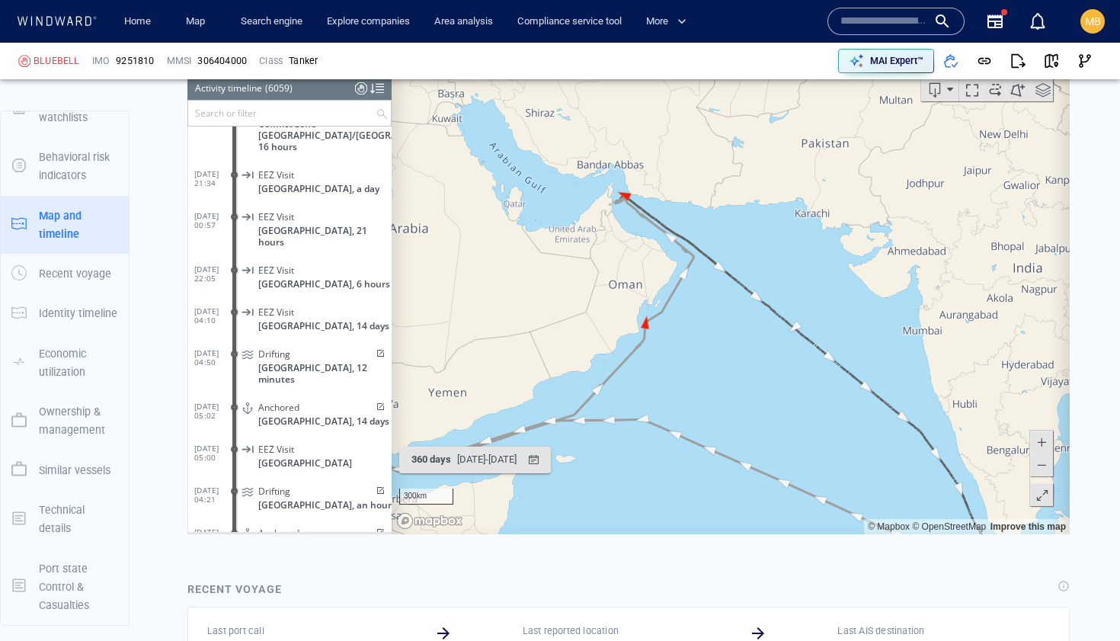
drag, startPoint x: 548, startPoint y: 395, endPoint x: 523, endPoint y: 313, distance: 86.0
click at [523, 313] on canvas "Map" at bounding box center [731, 297] width 678 height 472
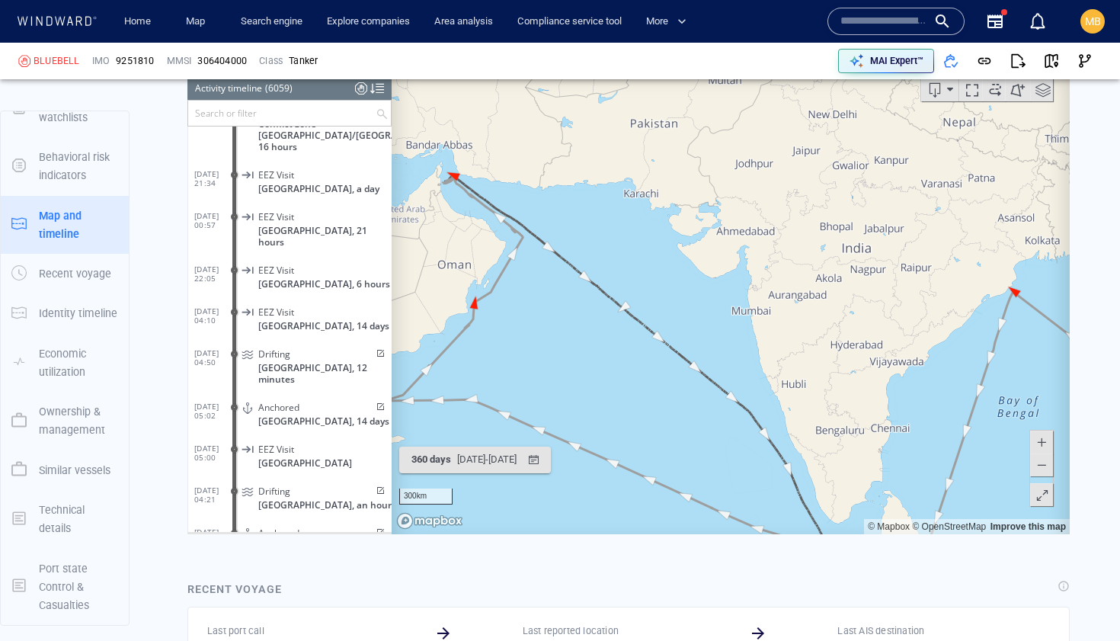
drag, startPoint x: 833, startPoint y: 350, endPoint x: 590, endPoint y: 301, distance: 248.0
click at [592, 301] on canvas "Map" at bounding box center [731, 297] width 678 height 472
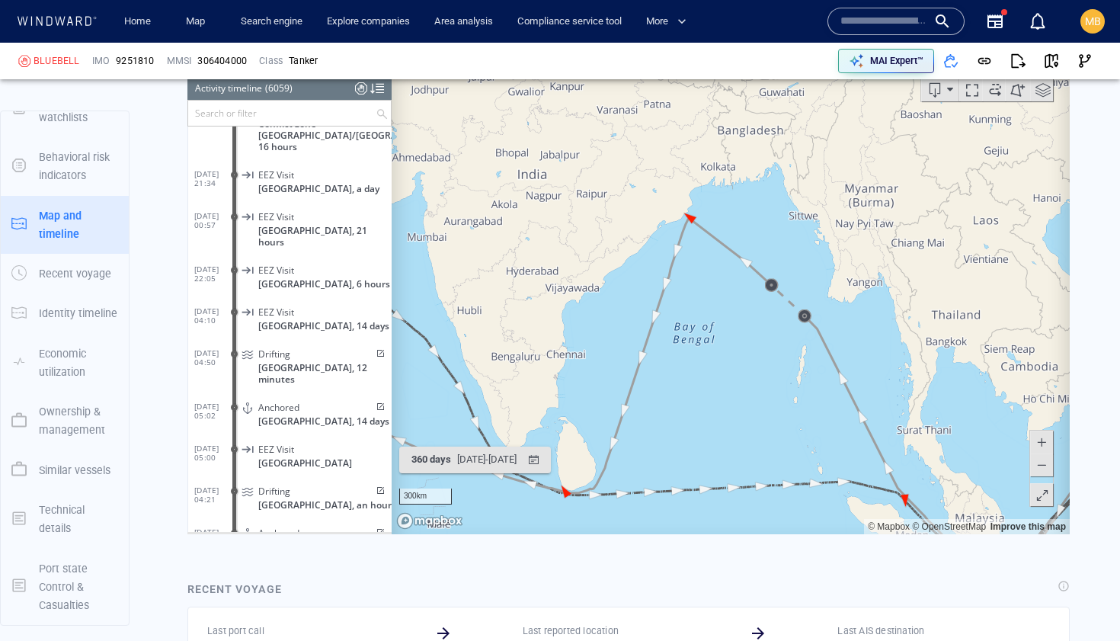
drag, startPoint x: 876, startPoint y: 349, endPoint x: 738, endPoint y: 301, distance: 146.0
click at [742, 301] on canvas "Map" at bounding box center [731, 297] width 678 height 472
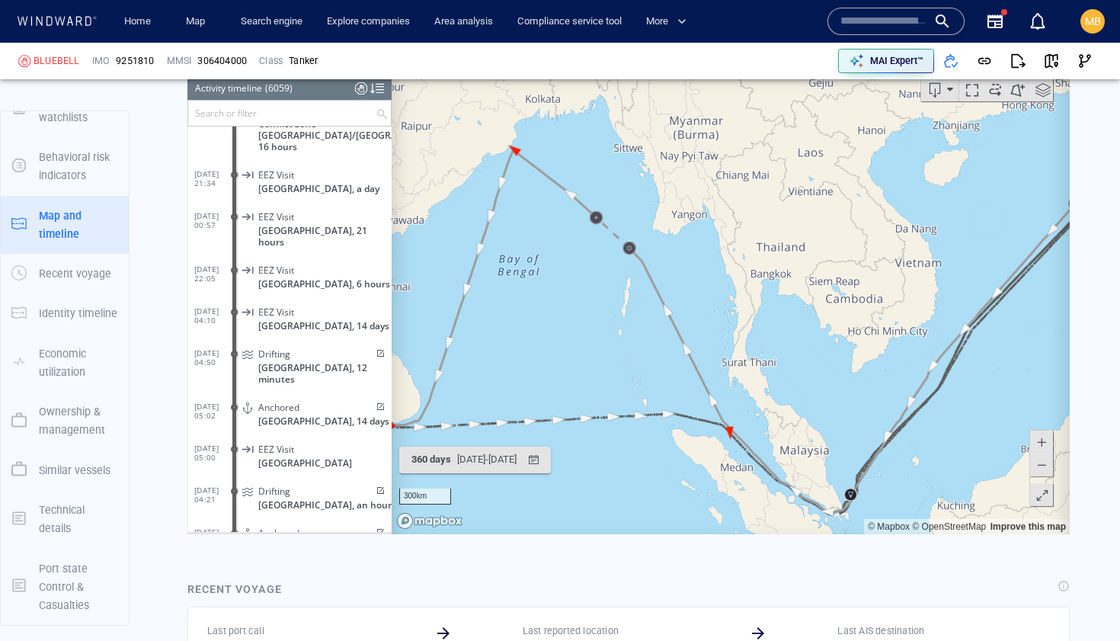
drag, startPoint x: 854, startPoint y: 312, endPoint x: 685, endPoint y: 358, distance: 175.2
click at [697, 349] on canvas "Map" at bounding box center [731, 297] width 678 height 472
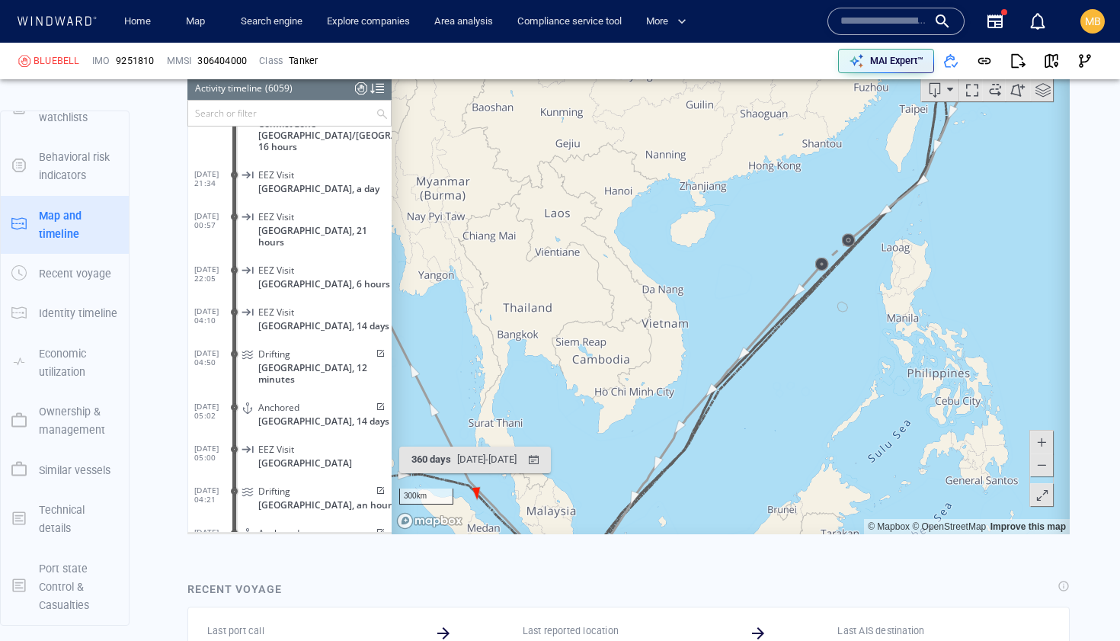
drag, startPoint x: 863, startPoint y: 264, endPoint x: 801, endPoint y: 387, distance: 137.3
click at [802, 384] on canvas "Map" at bounding box center [731, 297] width 678 height 472
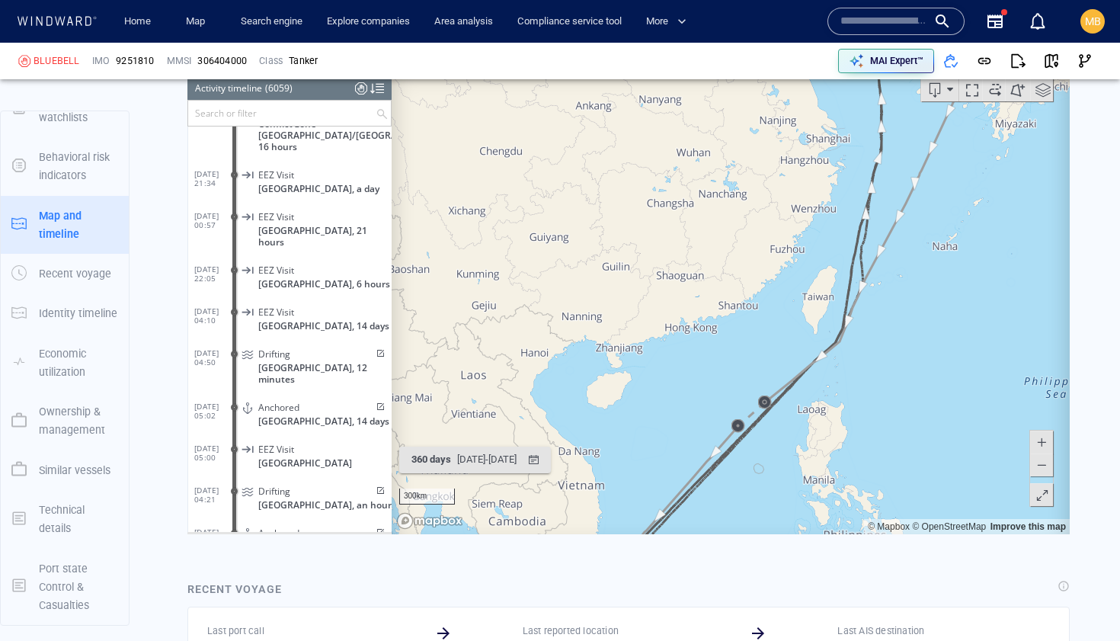
drag, startPoint x: 887, startPoint y: 222, endPoint x: 873, endPoint y: 354, distance: 132.5
click at [849, 431] on canvas "Map" at bounding box center [731, 297] width 678 height 472
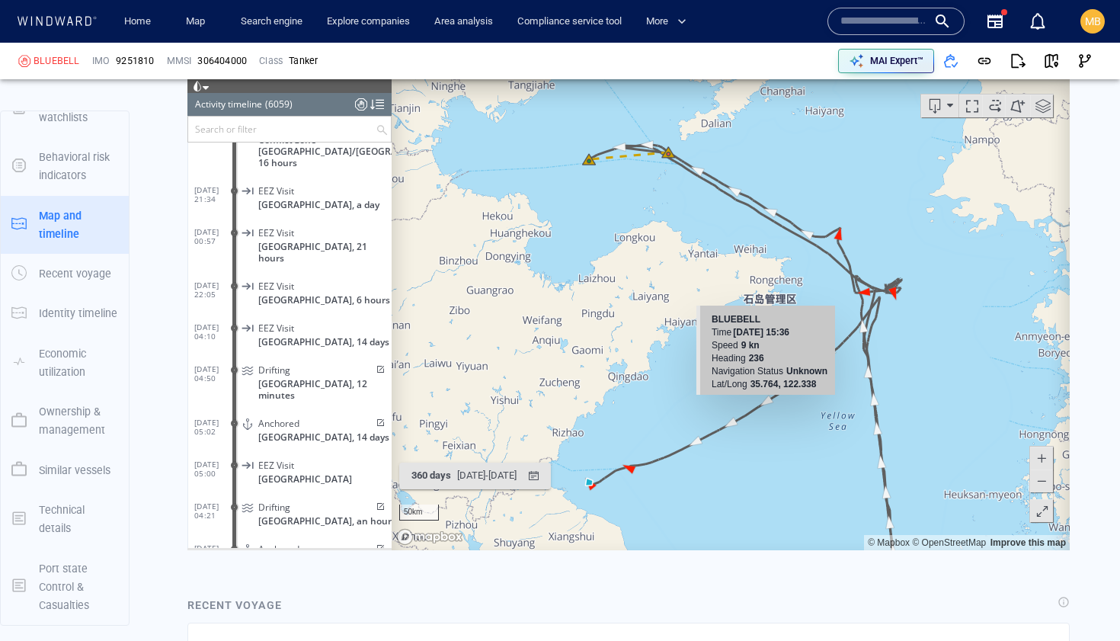
scroll to position [1848, 0]
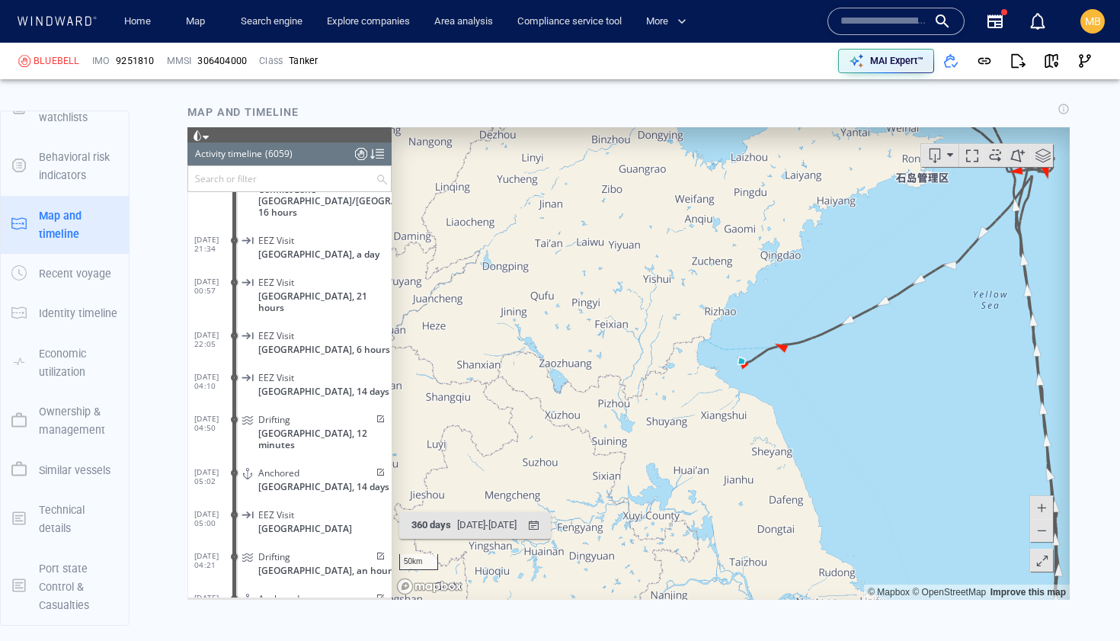
drag, startPoint x: 673, startPoint y: 480, endPoint x: 825, endPoint y: 308, distance: 229.9
click at [825, 308] on canvas "Map" at bounding box center [731, 362] width 678 height 472
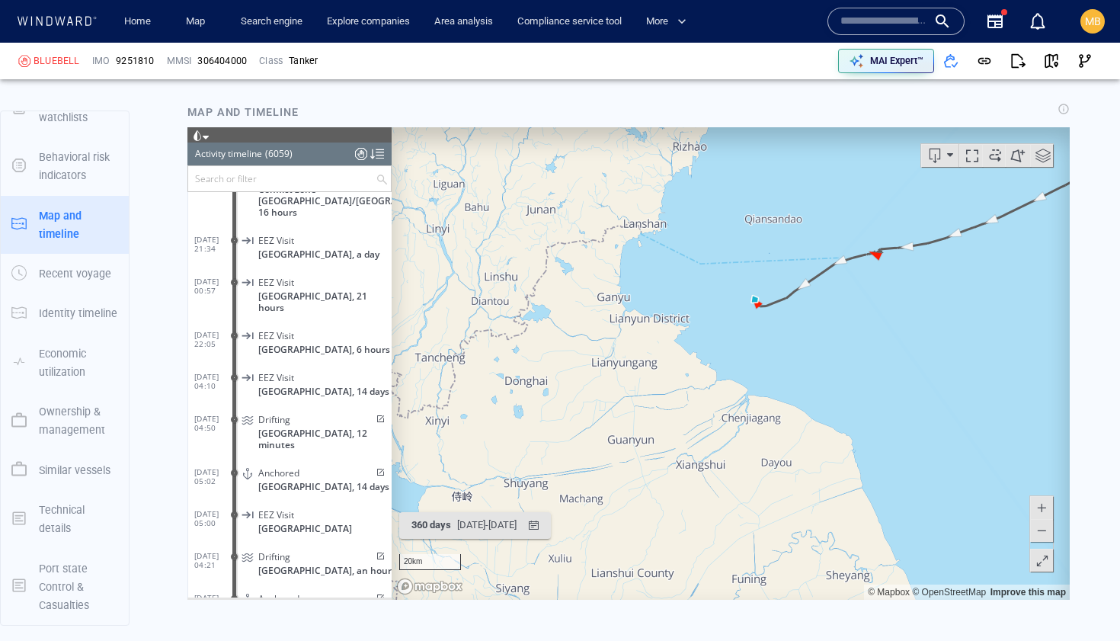
drag, startPoint x: 779, startPoint y: 320, endPoint x: 805, endPoint y: 344, distance: 35.6
click at [805, 344] on canvas "Map" at bounding box center [731, 362] width 678 height 472
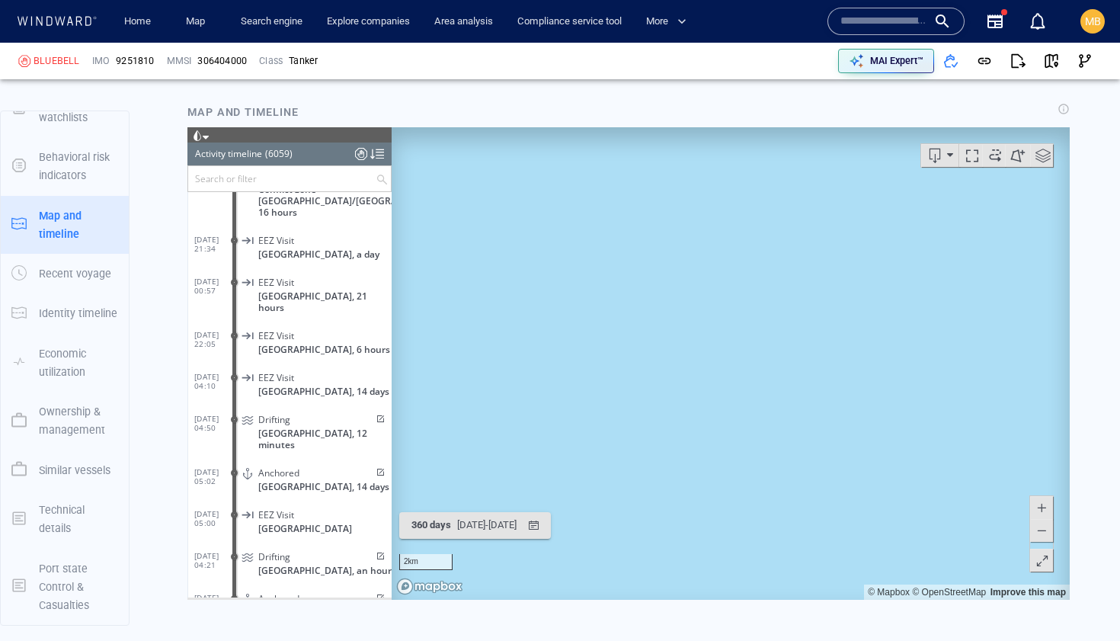
drag, startPoint x: 799, startPoint y: 295, endPoint x: 799, endPoint y: 485, distance: 189.7
click at [799, 485] on canvas "Map" at bounding box center [731, 362] width 678 height 472
drag, startPoint x: 712, startPoint y: 310, endPoint x: 696, endPoint y: 444, distance: 135.0
click at [697, 443] on canvas "Map" at bounding box center [731, 362] width 678 height 472
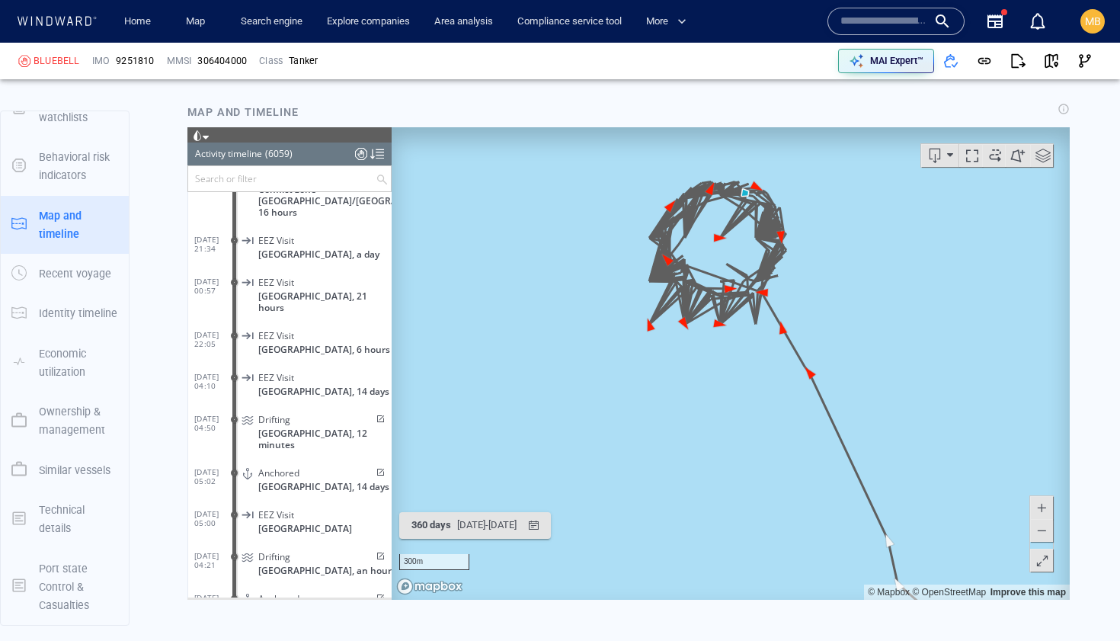
click at [277, 181] on input "text" at bounding box center [281, 177] width 187 height 25
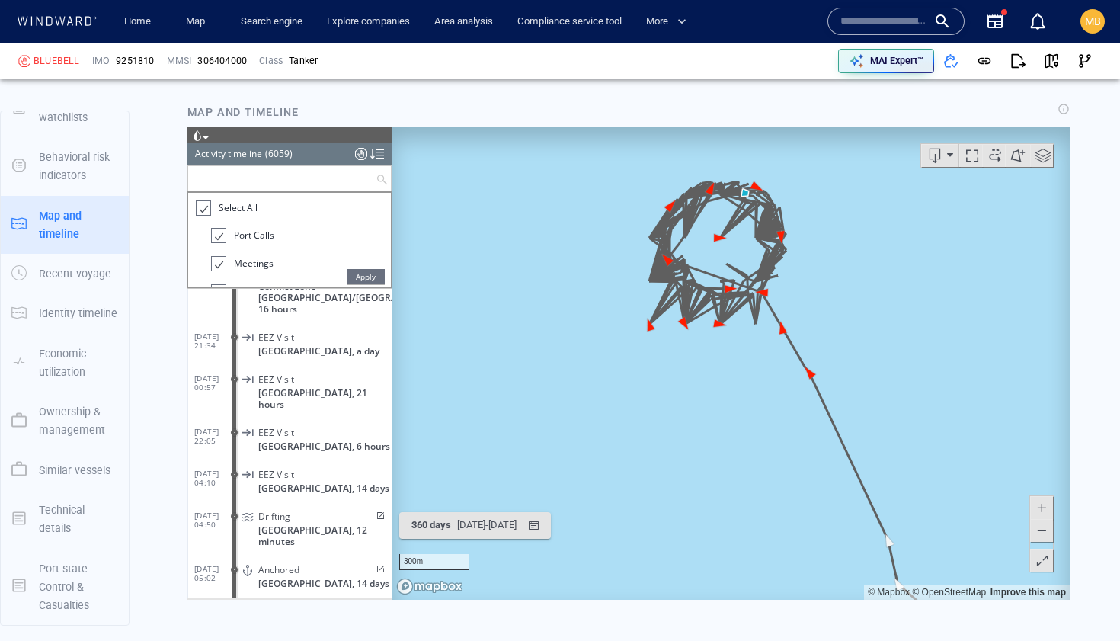
click at [205, 210] on div at bounding box center [202, 208] width 15 height 18
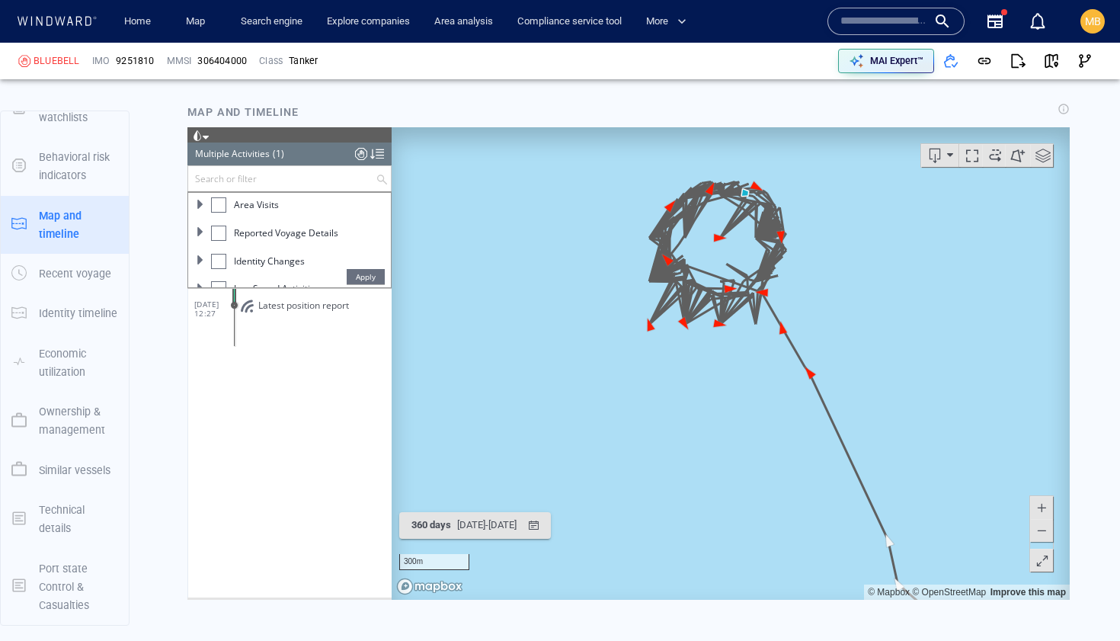
scroll to position [187, 0]
click at [217, 217] on div at bounding box center [218, 215] width 15 height 15
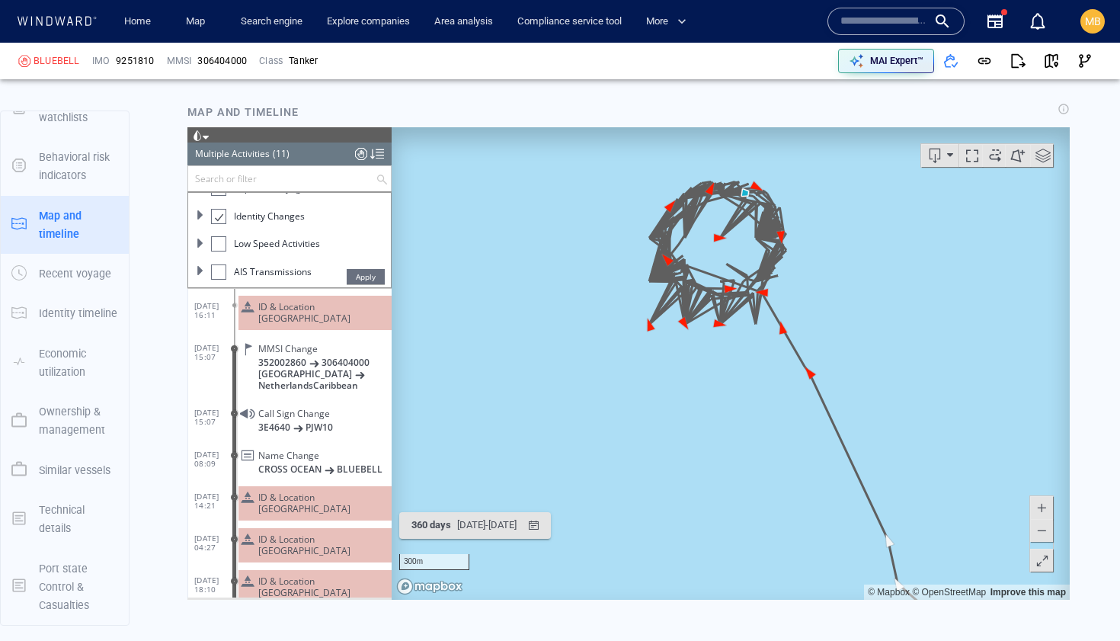
scroll to position [186, 0]
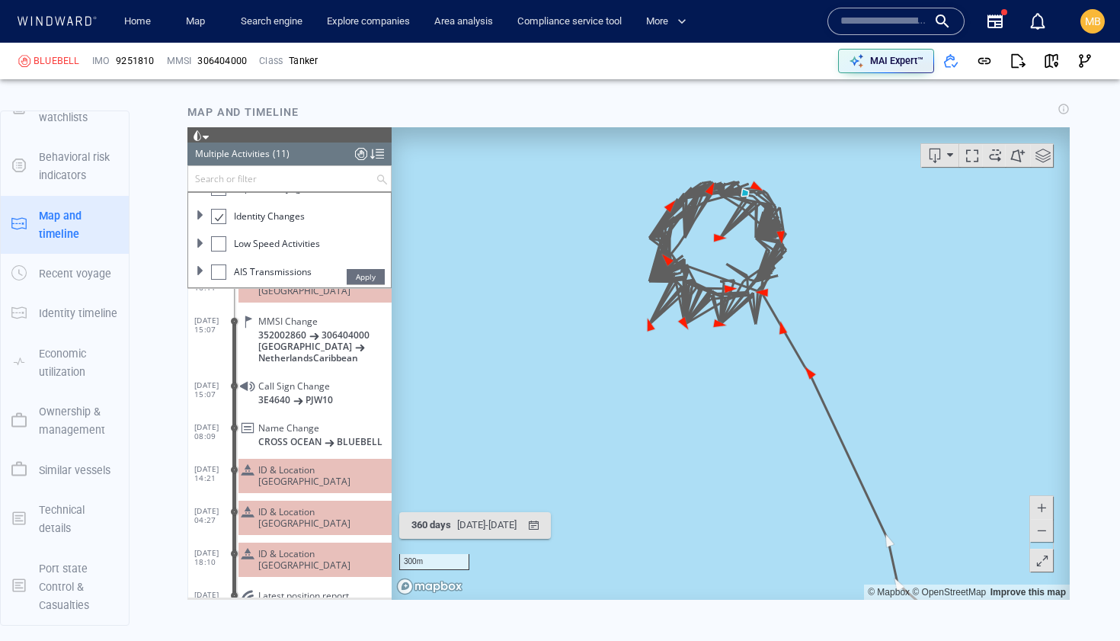
click at [219, 220] on div at bounding box center [217, 216] width 15 height 18
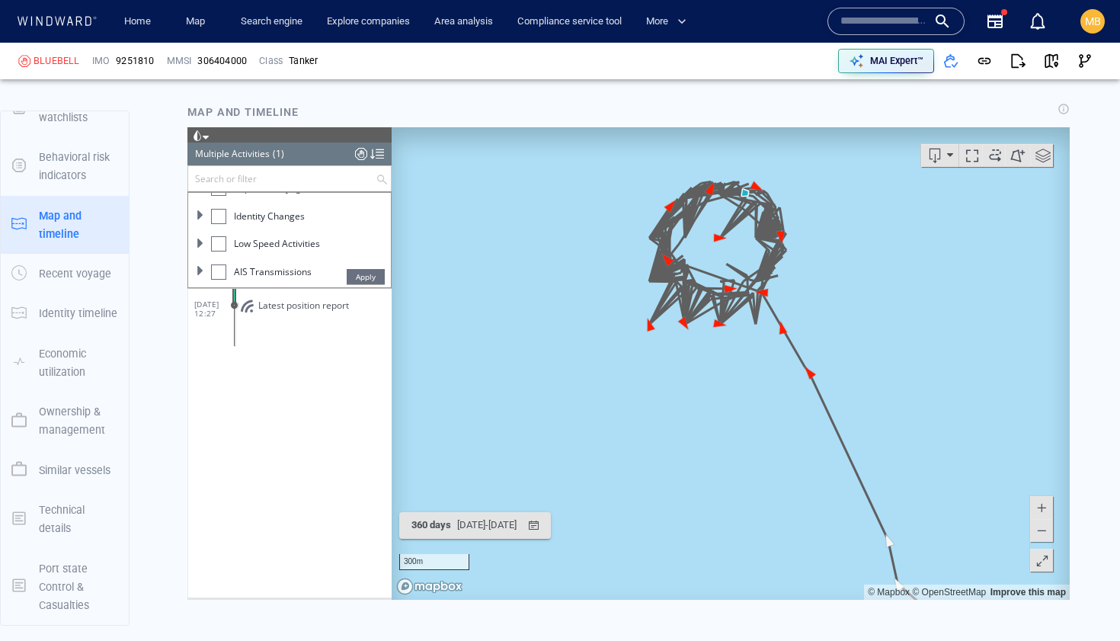
scroll to position [0, 0]
click at [223, 269] on div at bounding box center [218, 271] width 15 height 15
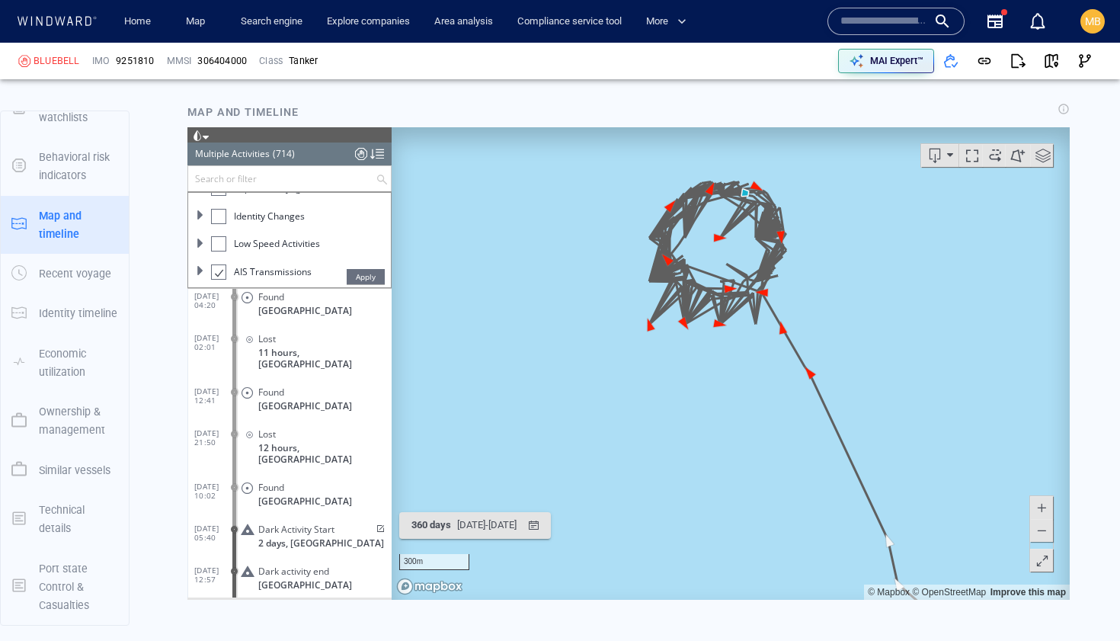
click at [305, 606] on span "Latest position report" at bounding box center [303, 611] width 91 height 11
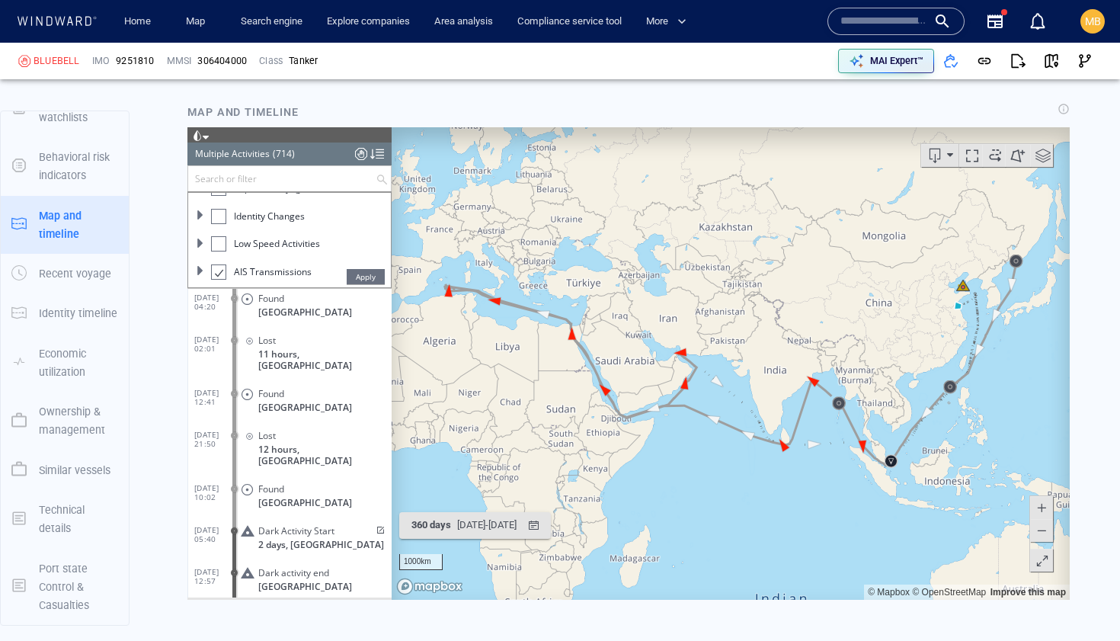
scroll to position [29648, 0]
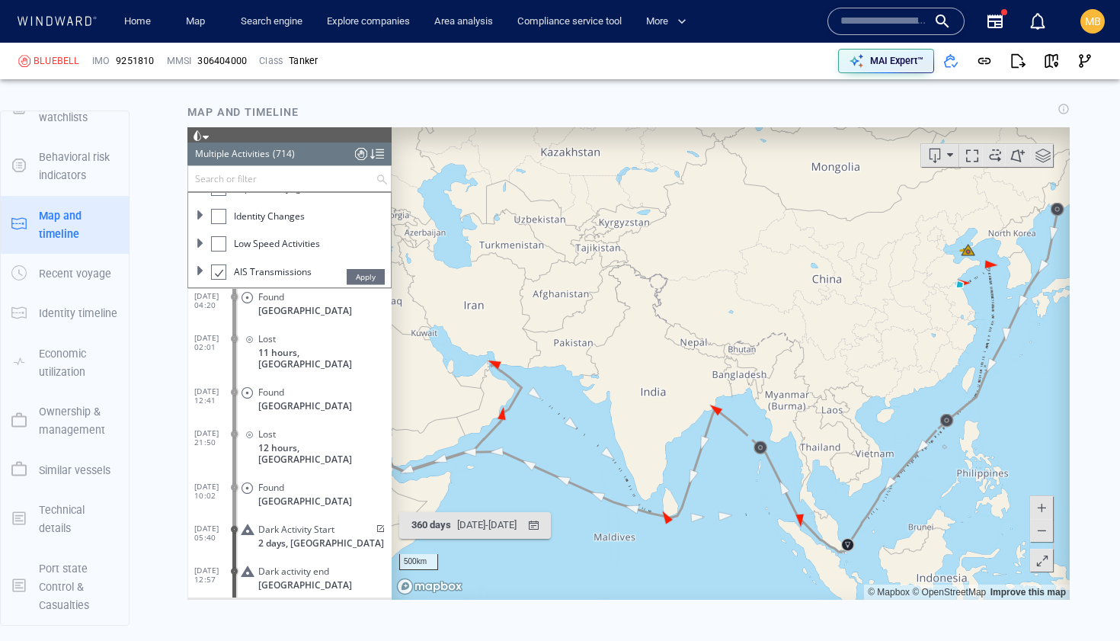
click at [884, 366] on canvas "Map" at bounding box center [731, 362] width 678 height 472
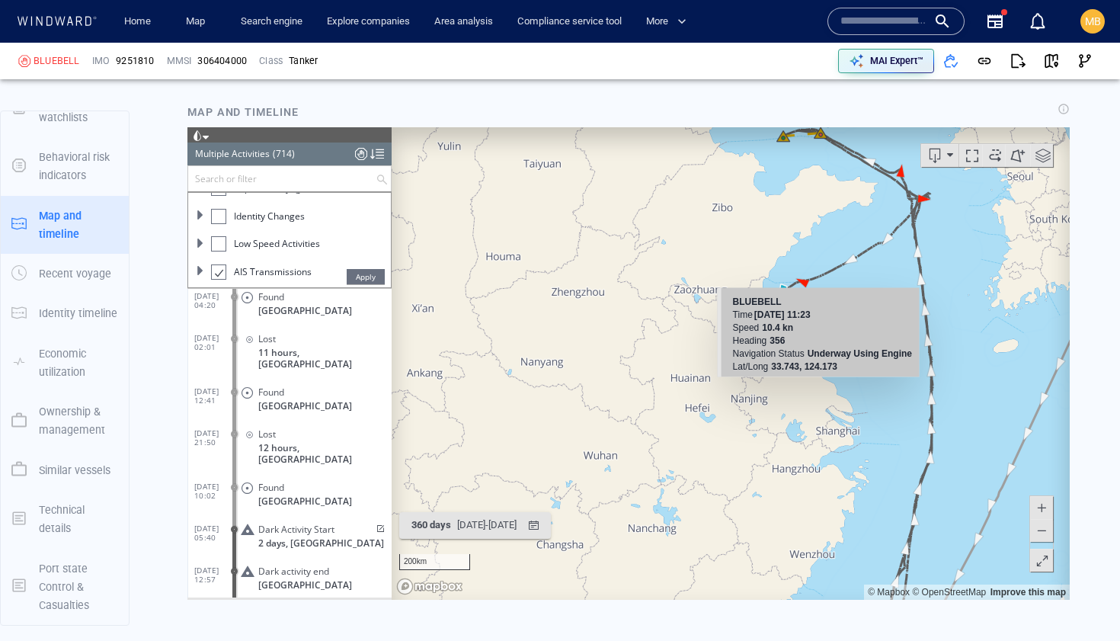
scroll to position [1796, 0]
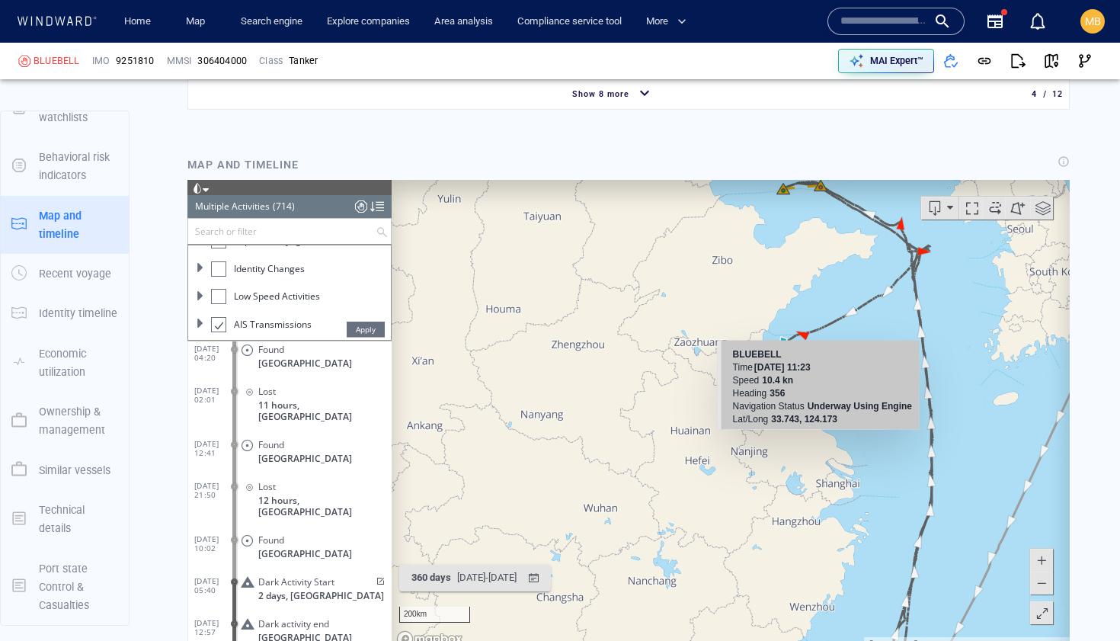
click at [890, 363] on div "Time [DATE] 11:23" at bounding box center [822, 366] width 179 height 13
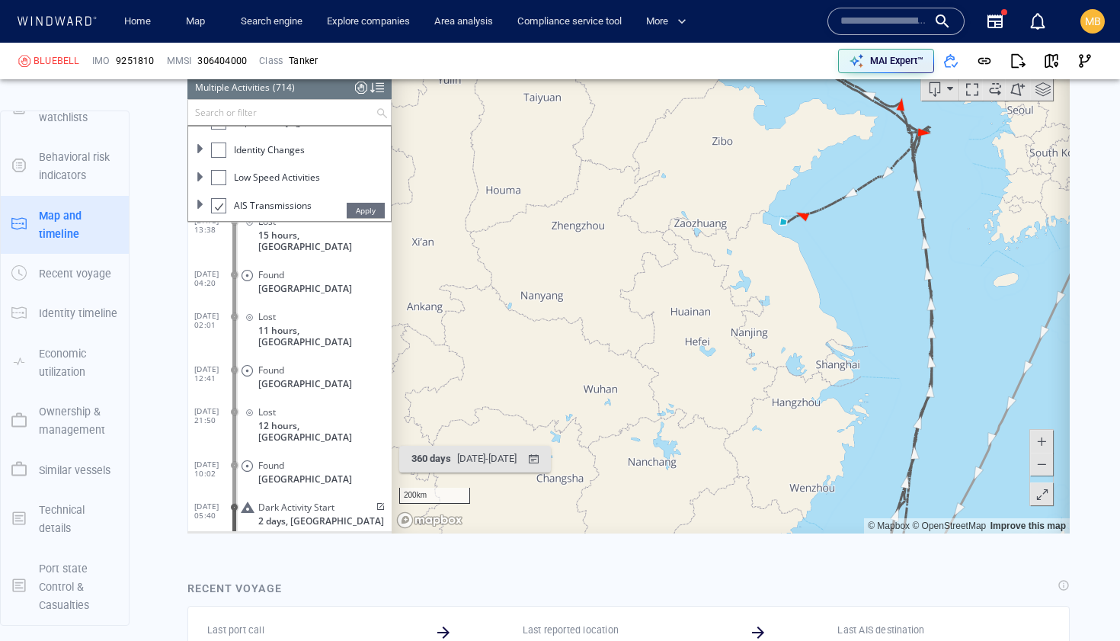
scroll to position [29599, 0]
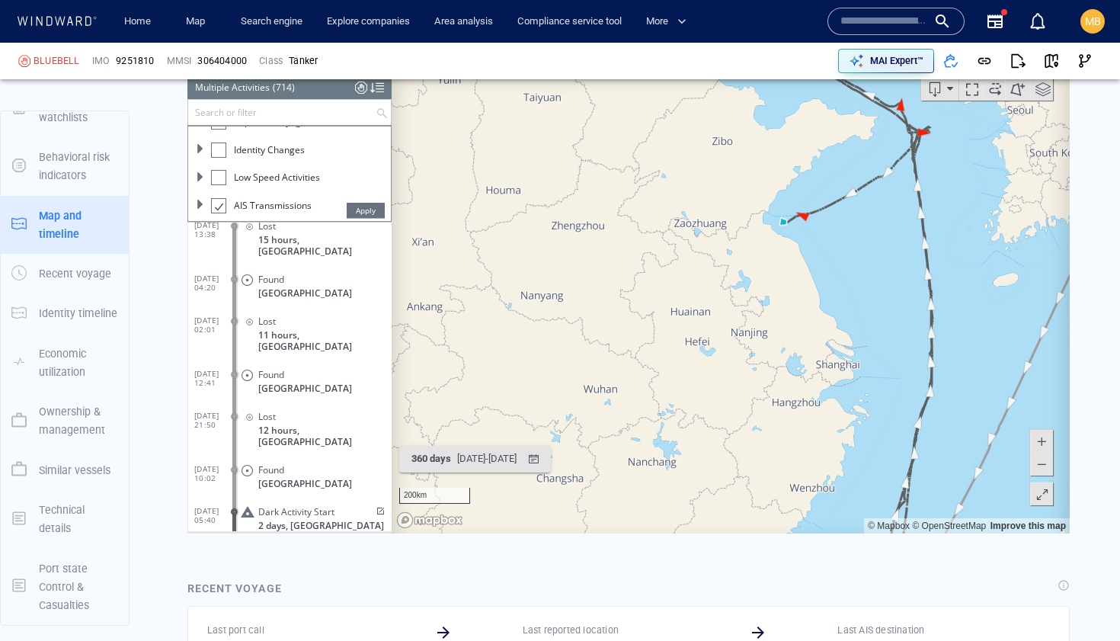
click at [321, 178] on li "Low Speed Activities" at bounding box center [301, 182] width 180 height 28
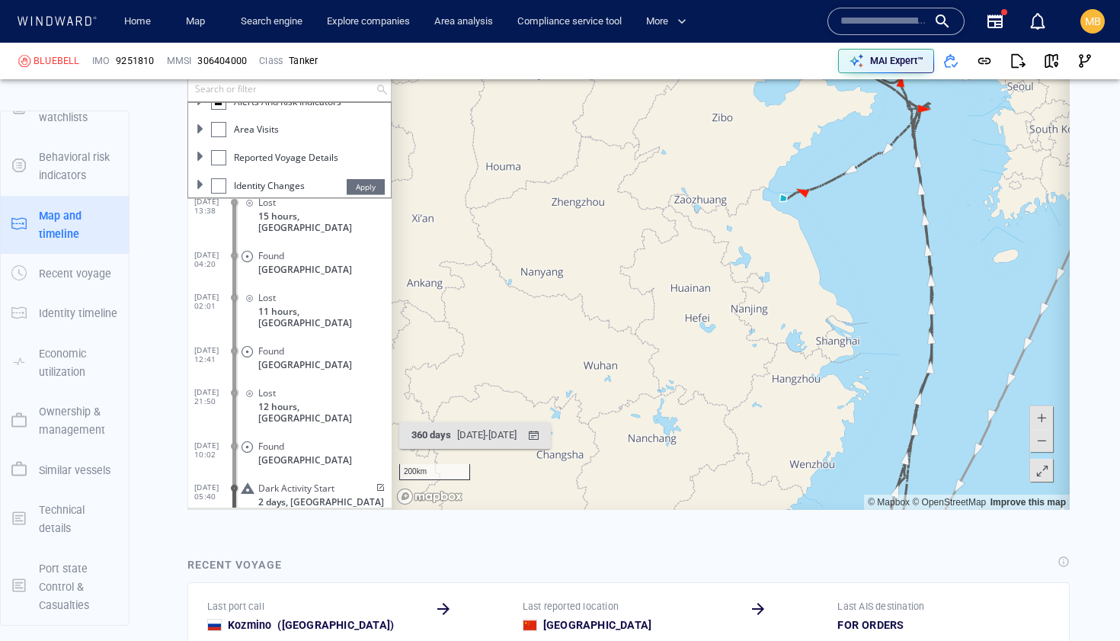
scroll to position [130, 0]
click at [200, 184] on span at bounding box center [200, 182] width 9 height 9
click at [228, 144] on div at bounding box center [225, 140] width 15 height 15
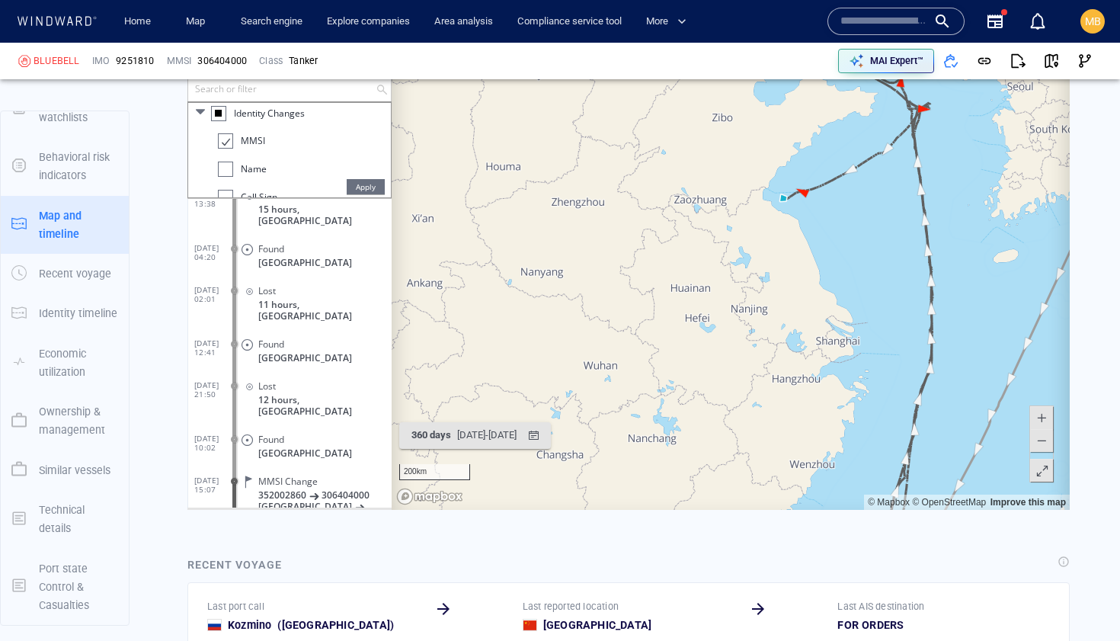
scroll to position [229, 0]
click at [229, 144] on div at bounding box center [225, 140] width 15 height 15
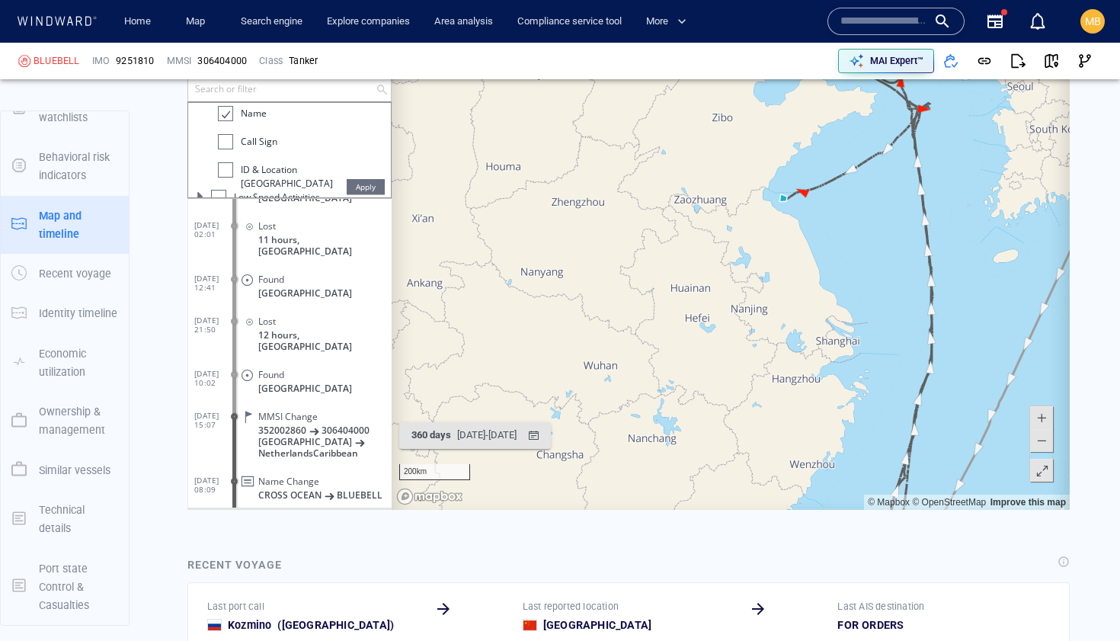
scroll to position [261, 0]
click at [228, 136] on div at bounding box center [225, 136] width 15 height 15
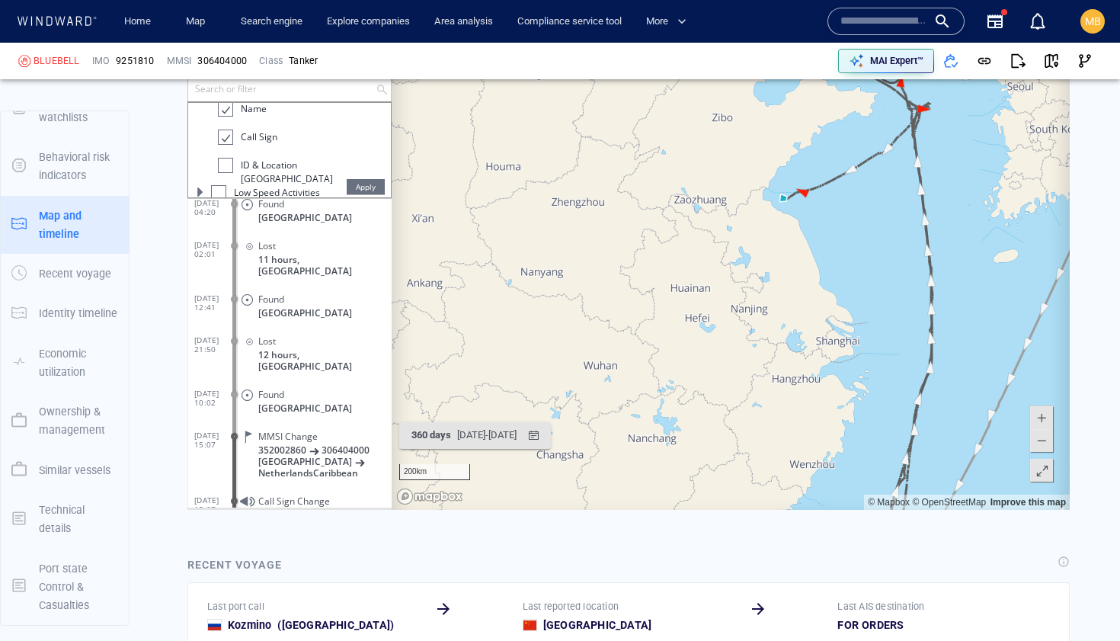
click at [231, 160] on div at bounding box center [225, 164] width 15 height 15
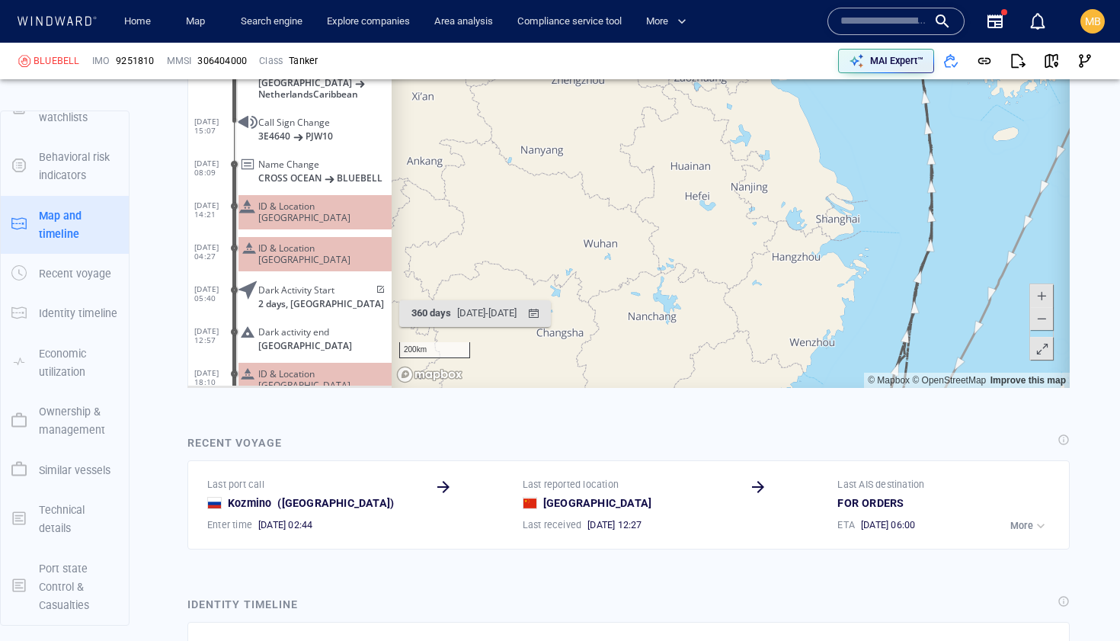
scroll to position [30046, 0]
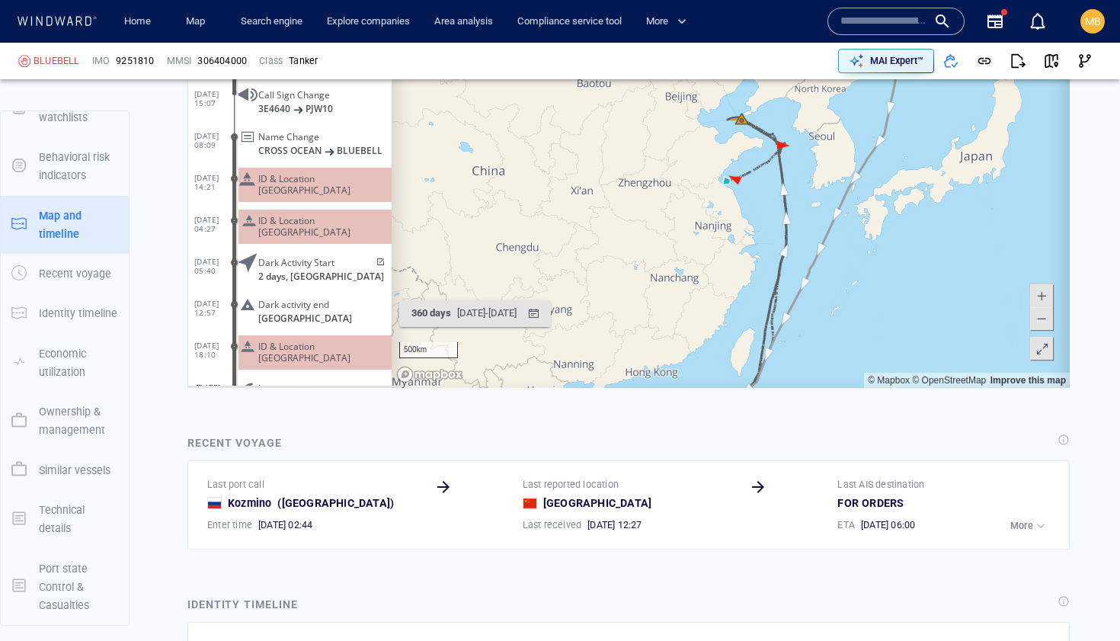
drag, startPoint x: 940, startPoint y: 229, endPoint x: 926, endPoint y: 280, distance: 52.3
click at [929, 274] on canvas "Map" at bounding box center [731, 151] width 678 height 472
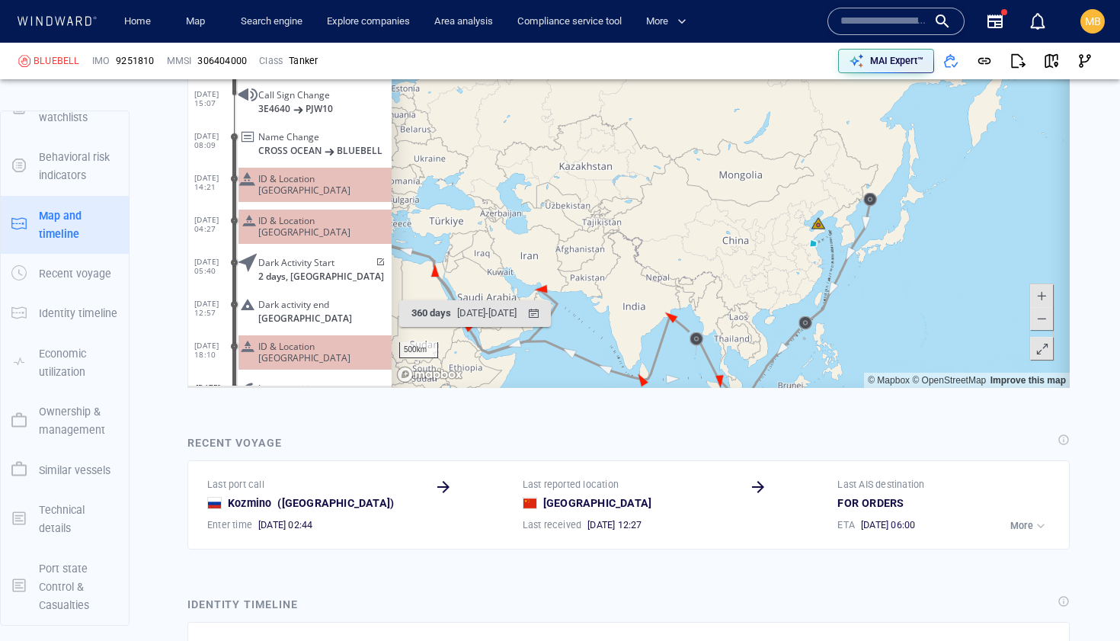
drag, startPoint x: 766, startPoint y: 207, endPoint x: 618, endPoint y: 280, distance: 165.6
click at [619, 280] on canvas "Map" at bounding box center [731, 151] width 678 height 472
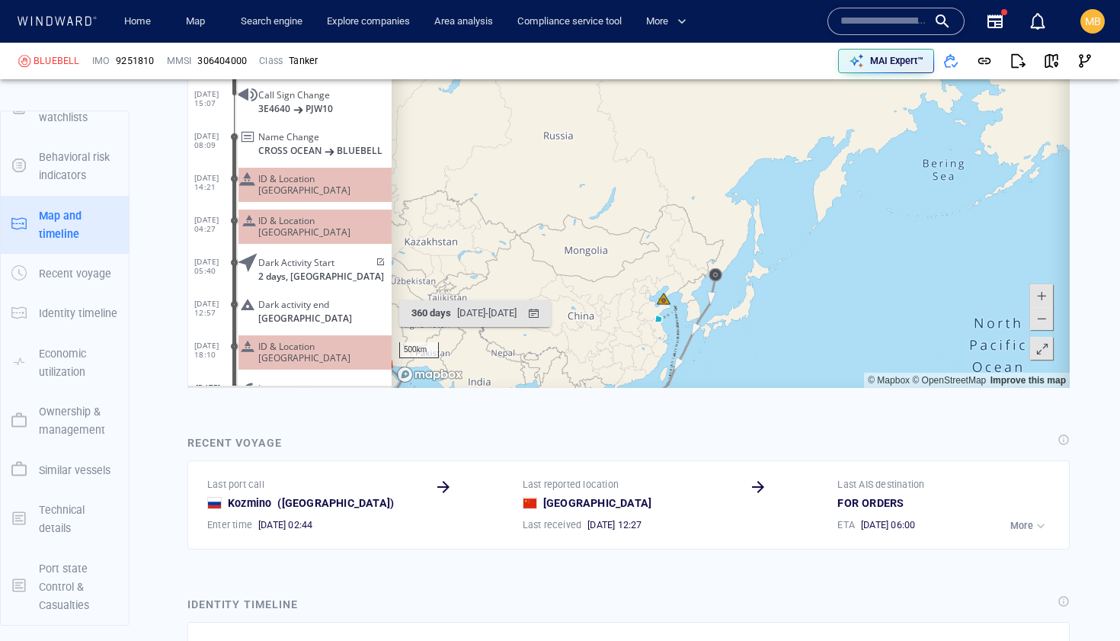
click at [280, 341] on span "ID & Location [GEOGRAPHIC_DATA]" at bounding box center [321, 352] width 127 height 23
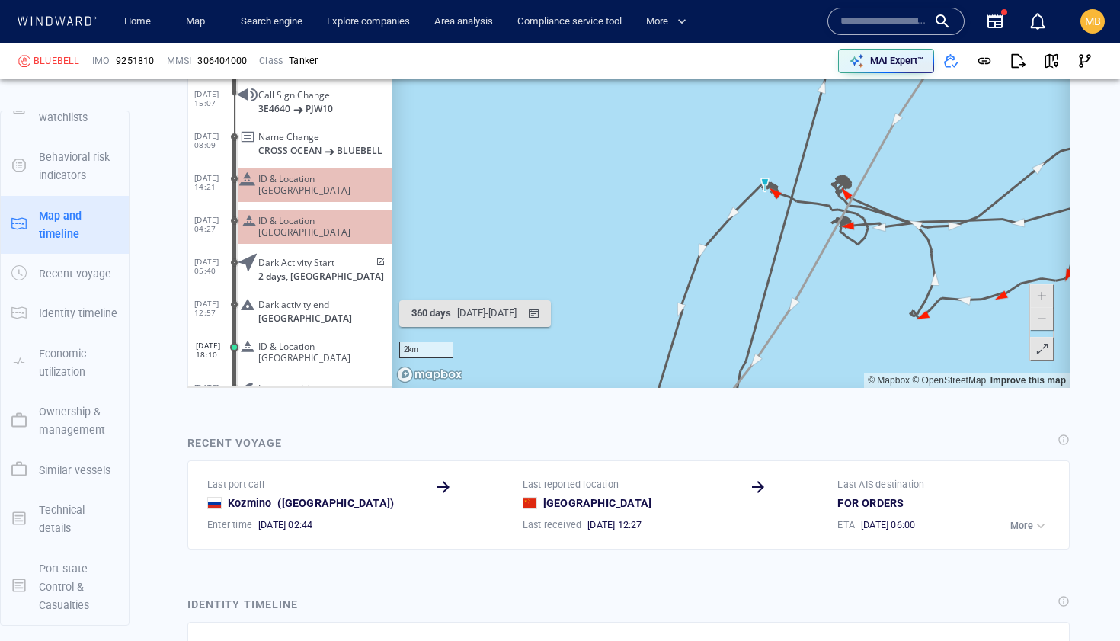
drag, startPoint x: 805, startPoint y: 235, endPoint x: 784, endPoint y: 235, distance: 21.3
click at [784, 235] on canvas "Map" at bounding box center [731, 151] width 678 height 472
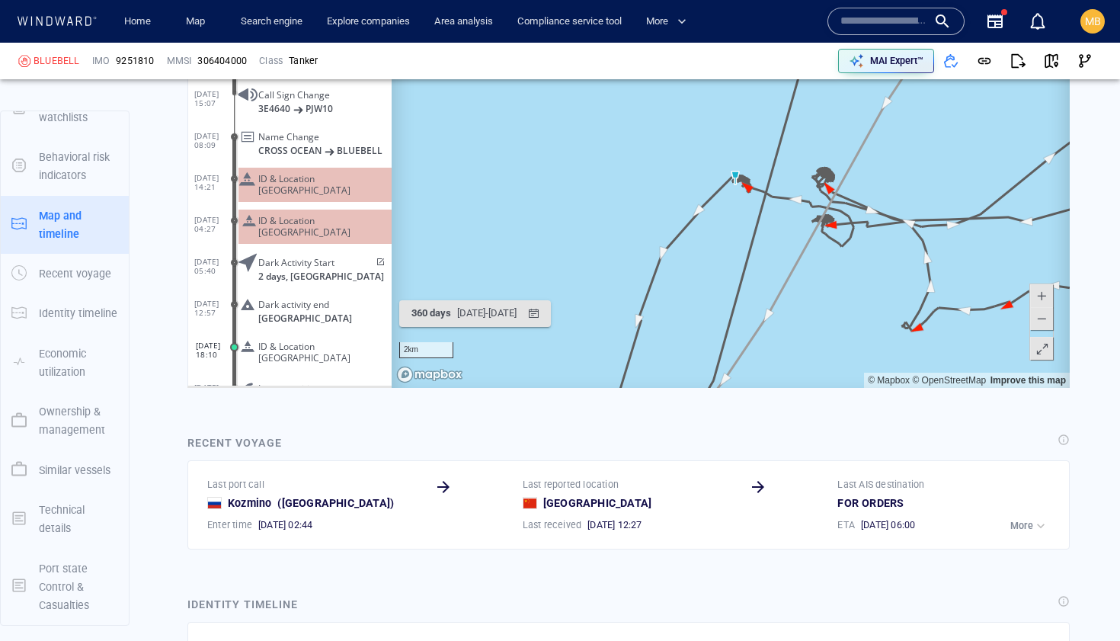
drag, startPoint x: 784, startPoint y: 232, endPoint x: 696, endPoint y: 267, distance: 94.6
click at [697, 266] on canvas "Map" at bounding box center [731, 151] width 678 height 472
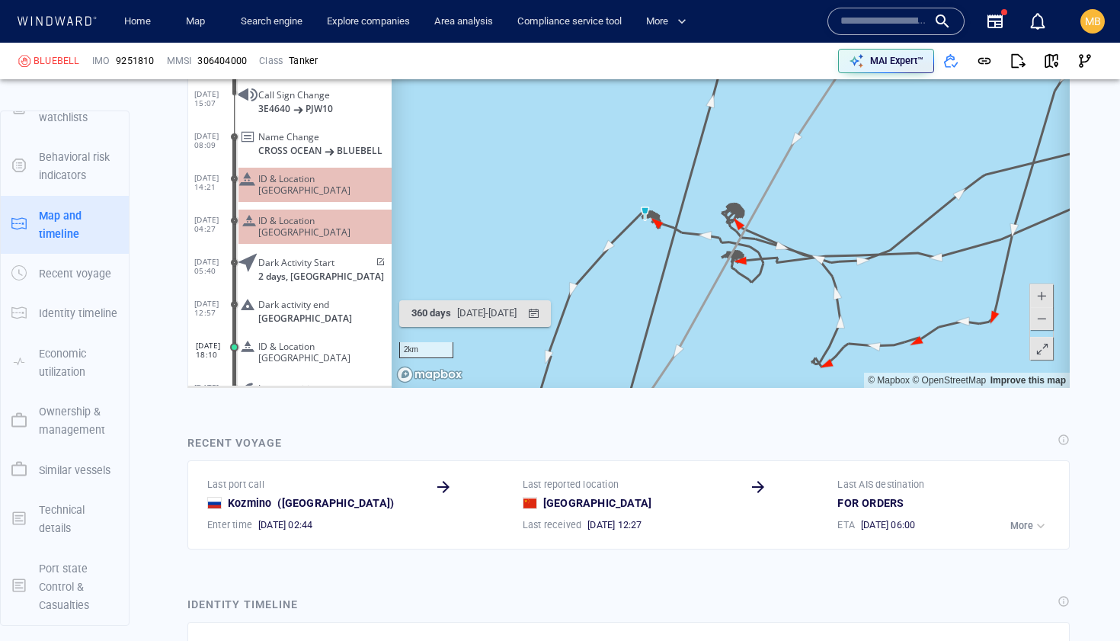
click at [696, 267] on canvas "Map" at bounding box center [731, 151] width 678 height 472
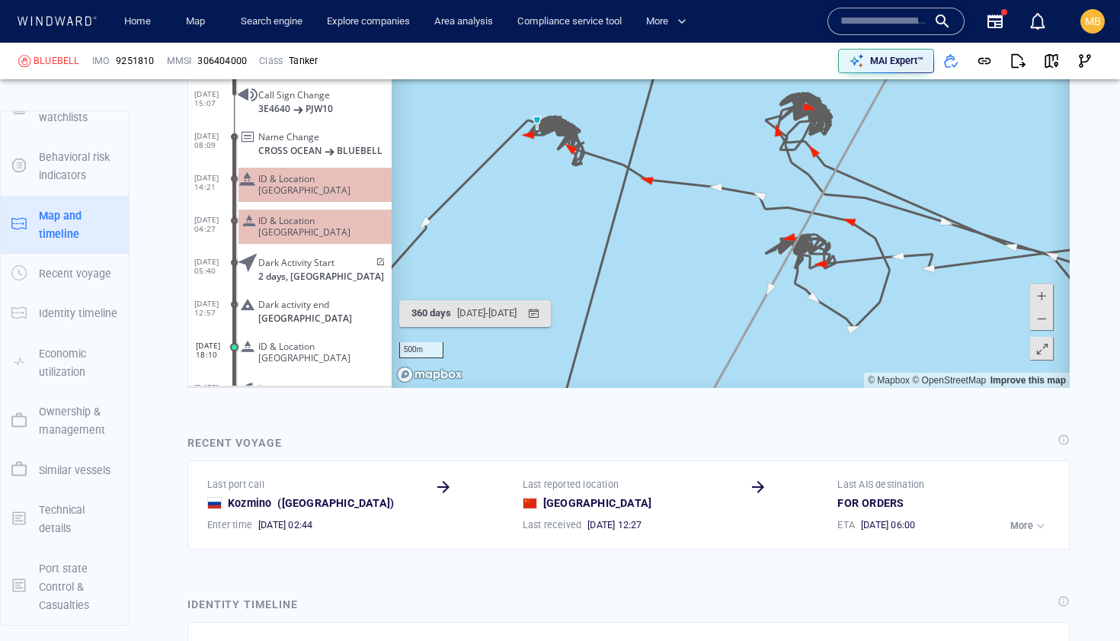
drag, startPoint x: 741, startPoint y: 234, endPoint x: 689, endPoint y: 280, distance: 69.1
click at [689, 284] on canvas "Map" at bounding box center [731, 151] width 678 height 472
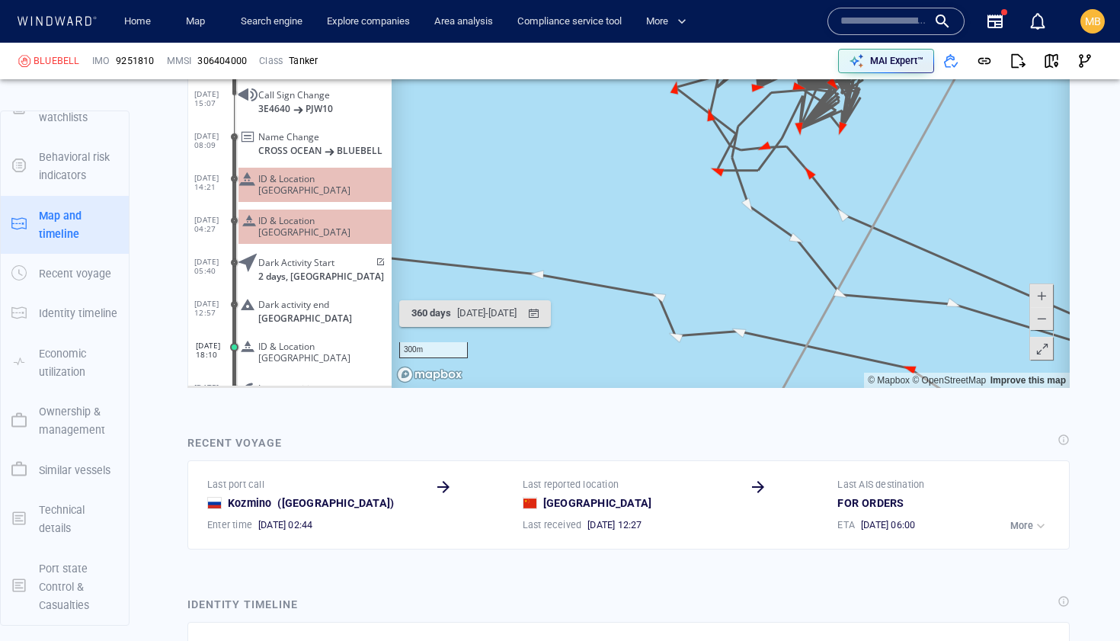
drag, startPoint x: 732, startPoint y: 168, endPoint x: 663, endPoint y: 299, distance: 148.2
click at [665, 297] on canvas "Map" at bounding box center [731, 151] width 678 height 472
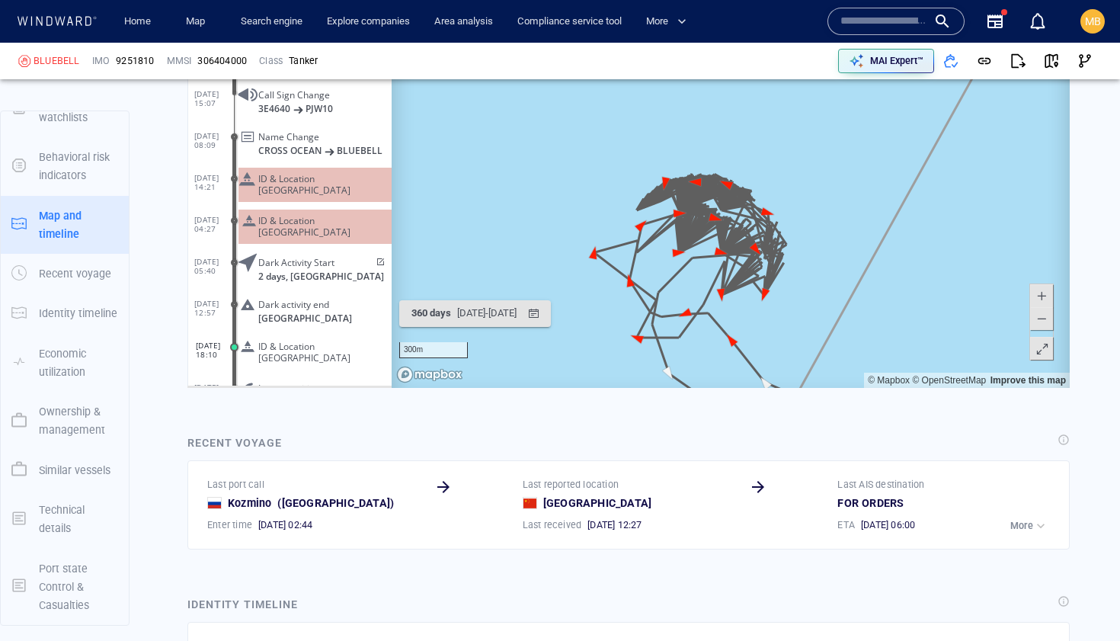
drag, startPoint x: 795, startPoint y: 174, endPoint x: 821, endPoint y: 136, distance: 47.1
click at [821, 136] on canvas "Map" at bounding box center [731, 151] width 678 height 472
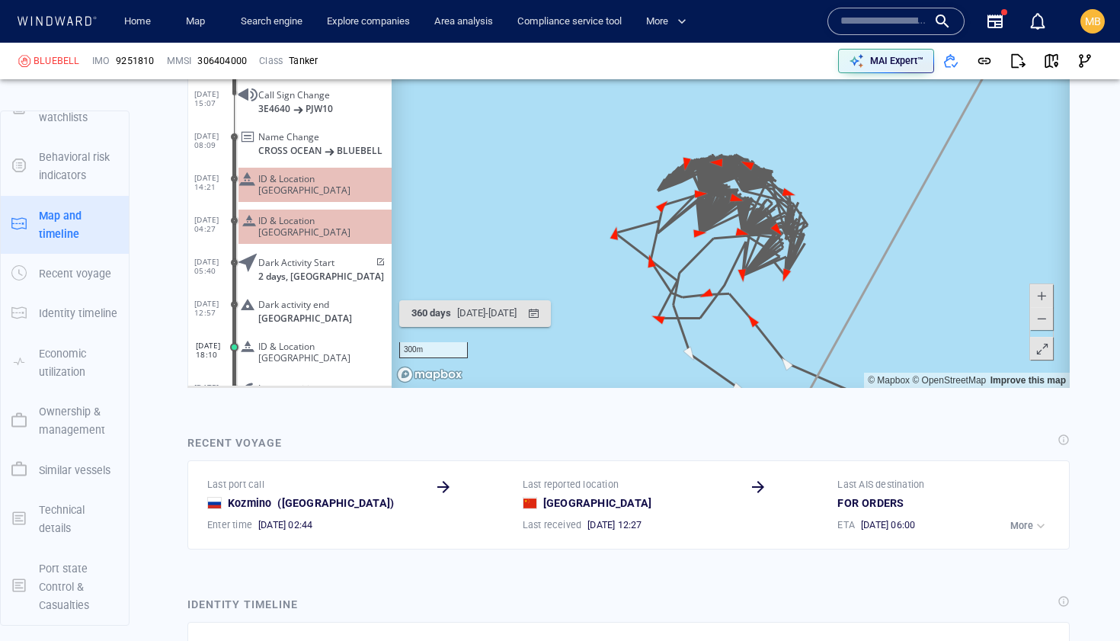
drag, startPoint x: 797, startPoint y: 171, endPoint x: 815, endPoint y: 159, distance: 21.6
click at [815, 159] on canvas "Map" at bounding box center [731, 151] width 678 height 472
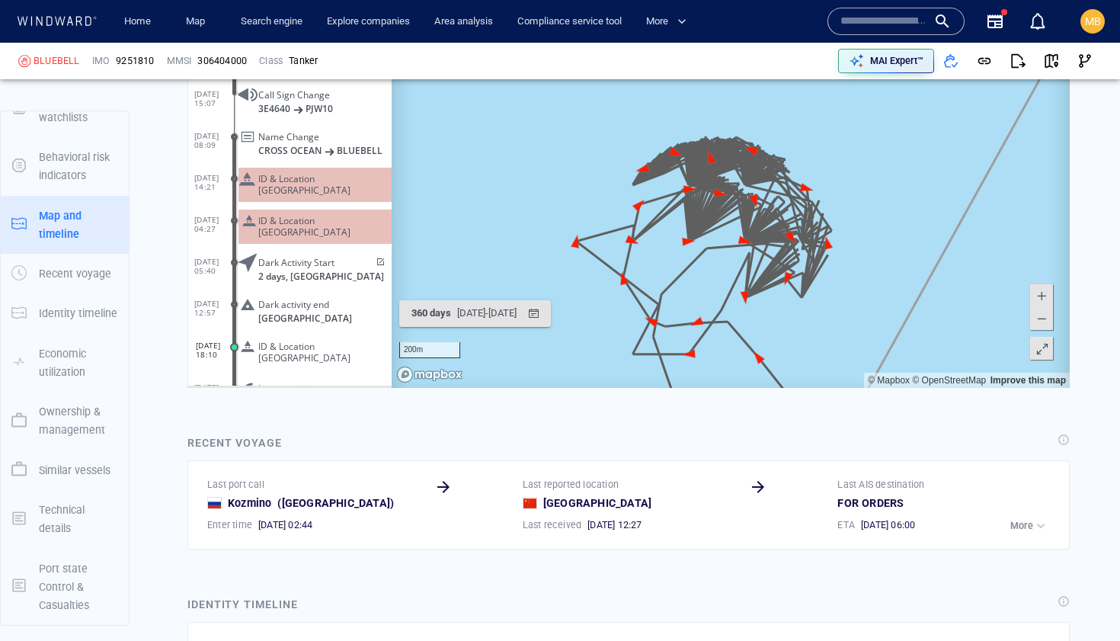
drag, startPoint x: 811, startPoint y: 183, endPoint x: 841, endPoint y: 154, distance: 42.0
click at [841, 154] on canvas "Map" at bounding box center [731, 151] width 678 height 472
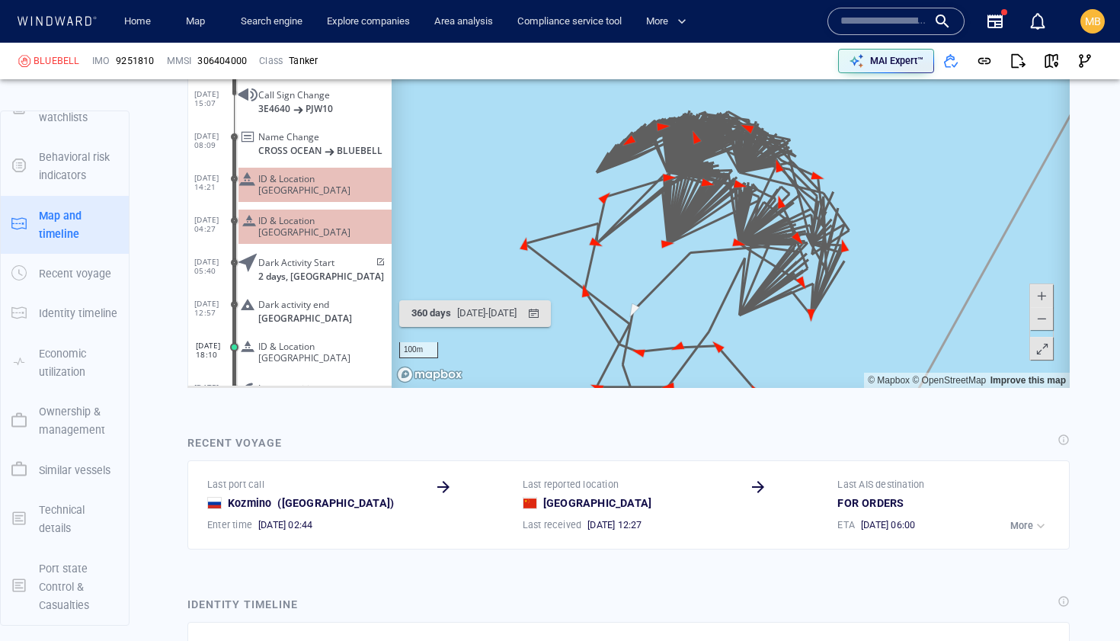
drag, startPoint x: 841, startPoint y: 154, endPoint x: 890, endPoint y: 127, distance: 55.6
click at [890, 127] on canvas "Map" at bounding box center [731, 151] width 678 height 472
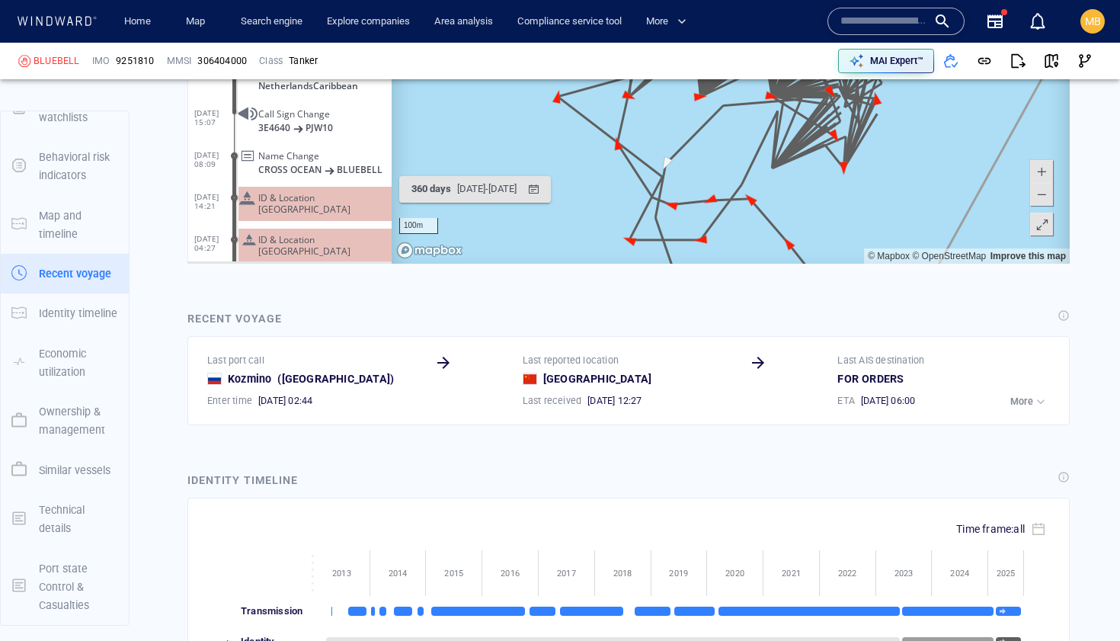
scroll to position [29981, 0]
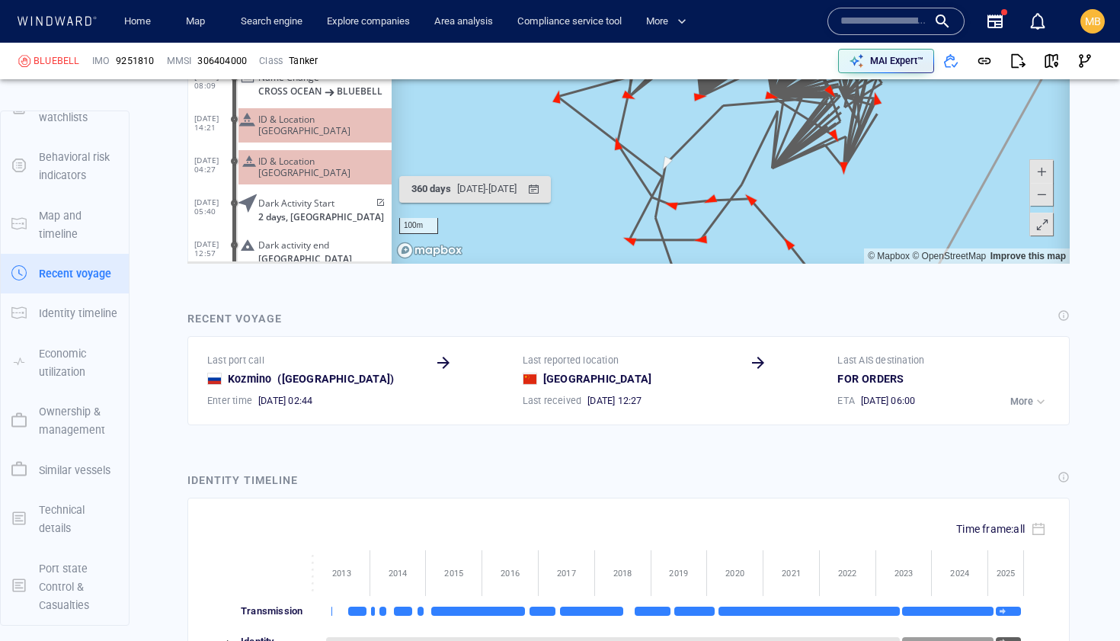
click at [346, 155] on span "ID & Location [GEOGRAPHIC_DATA]" at bounding box center [321, 166] width 127 height 23
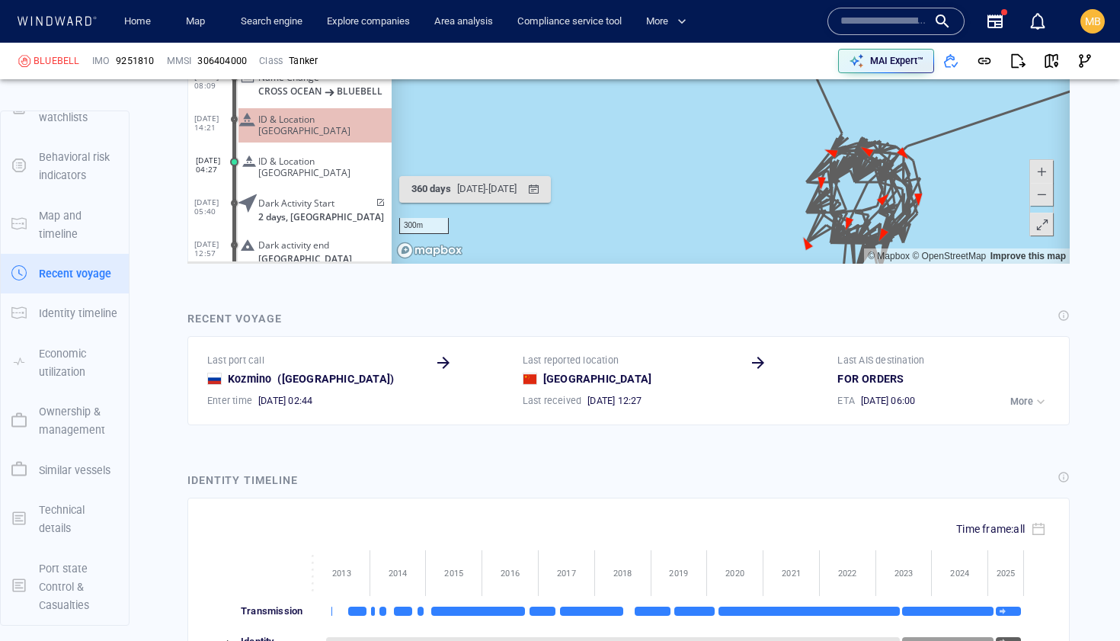
drag, startPoint x: 718, startPoint y: 219, endPoint x: 643, endPoint y: 180, distance: 85.2
click at [644, 180] on canvas "Map" at bounding box center [731, 27] width 678 height 472
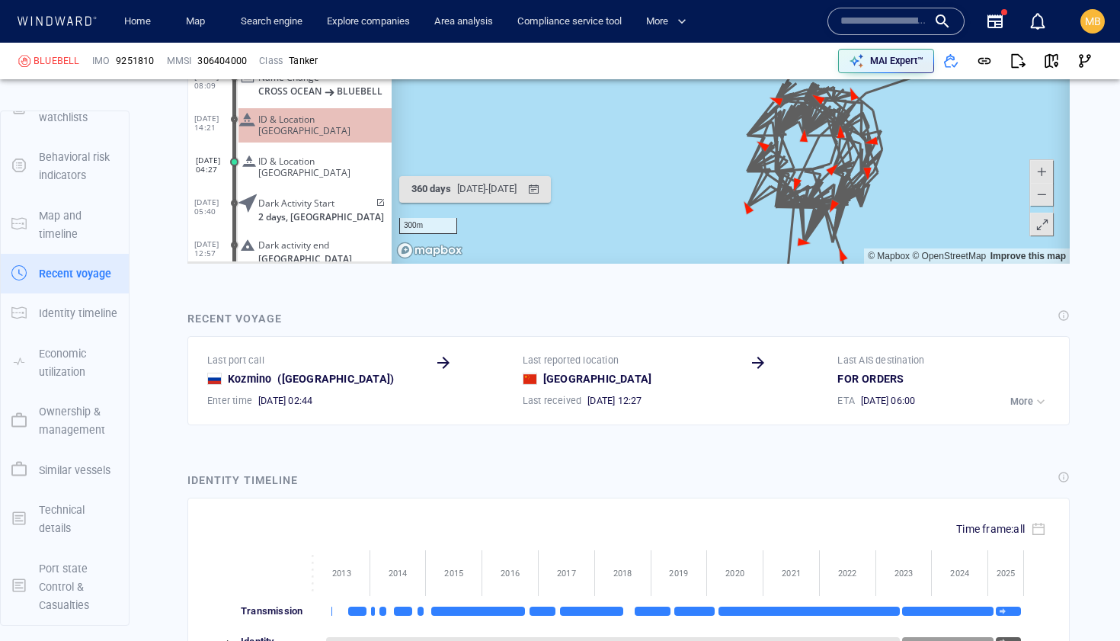
click at [322, 155] on span "ID & Location [GEOGRAPHIC_DATA]" at bounding box center [321, 166] width 127 height 23
